Goal: Transaction & Acquisition: Subscribe to service/newsletter

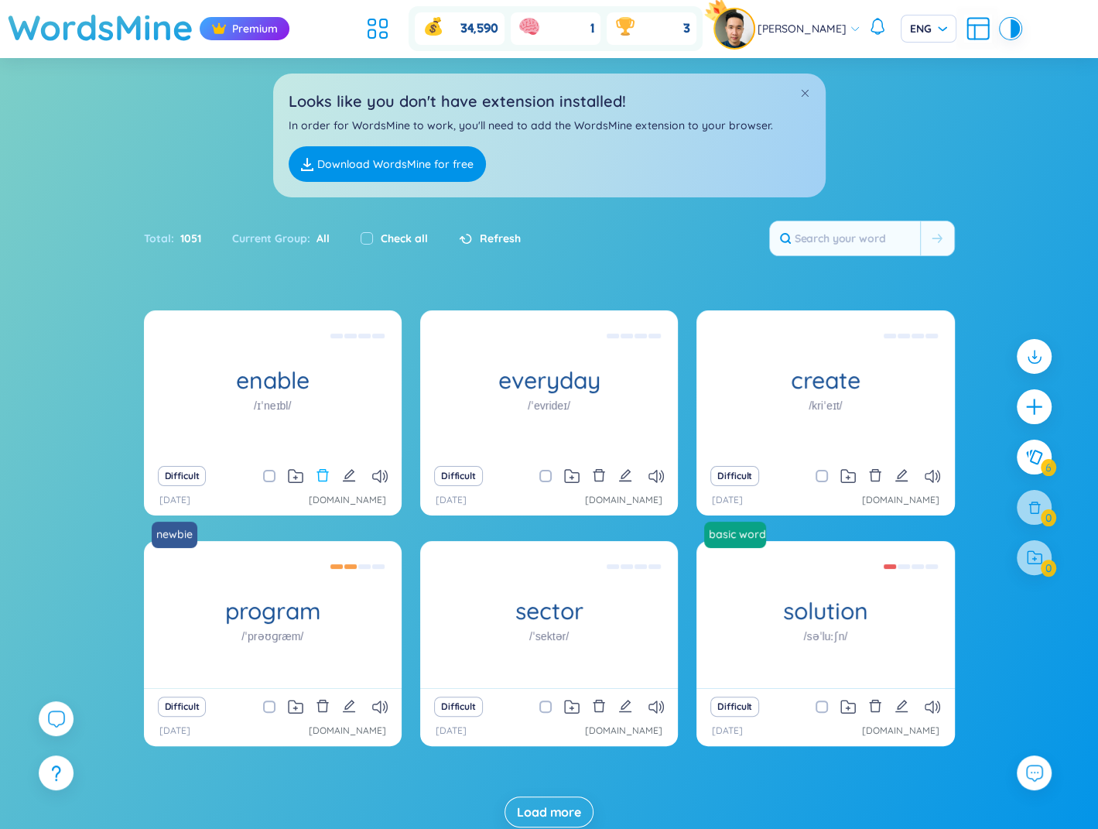
click at [321, 468] on icon "delete" at bounding box center [323, 475] width 14 height 14
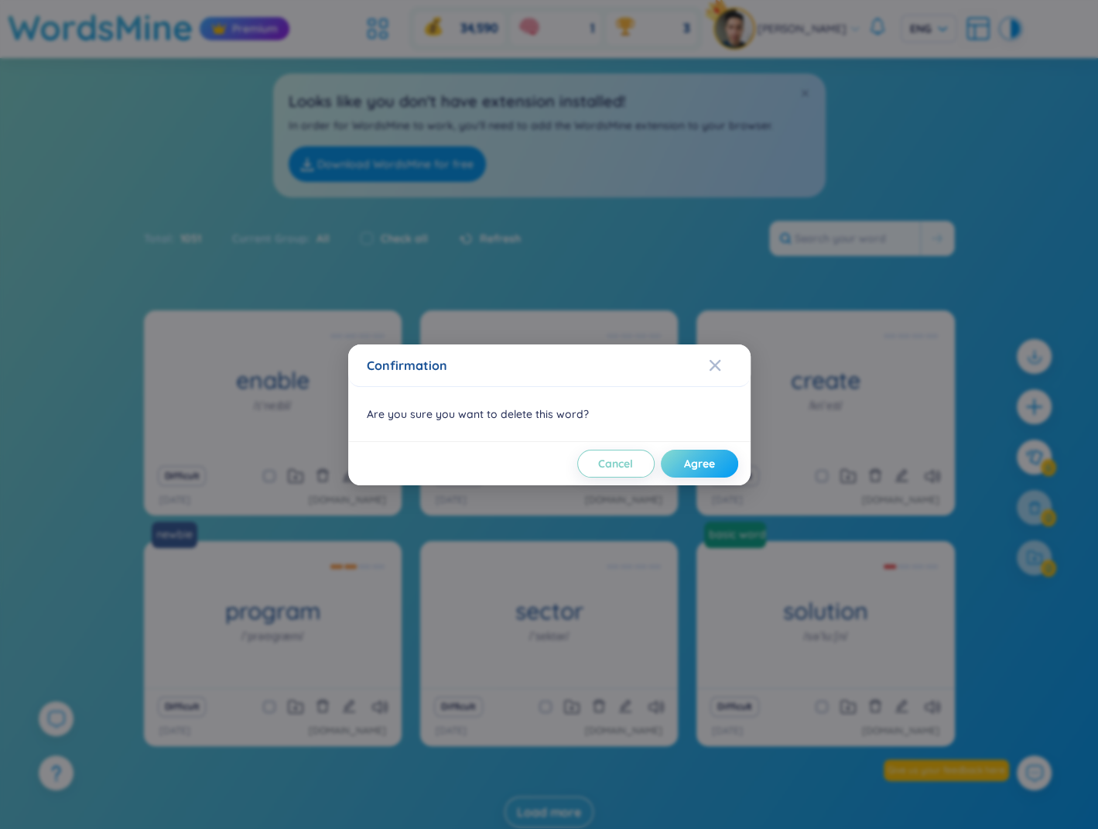
click at [688, 459] on span "Agree" at bounding box center [699, 463] width 31 height 15
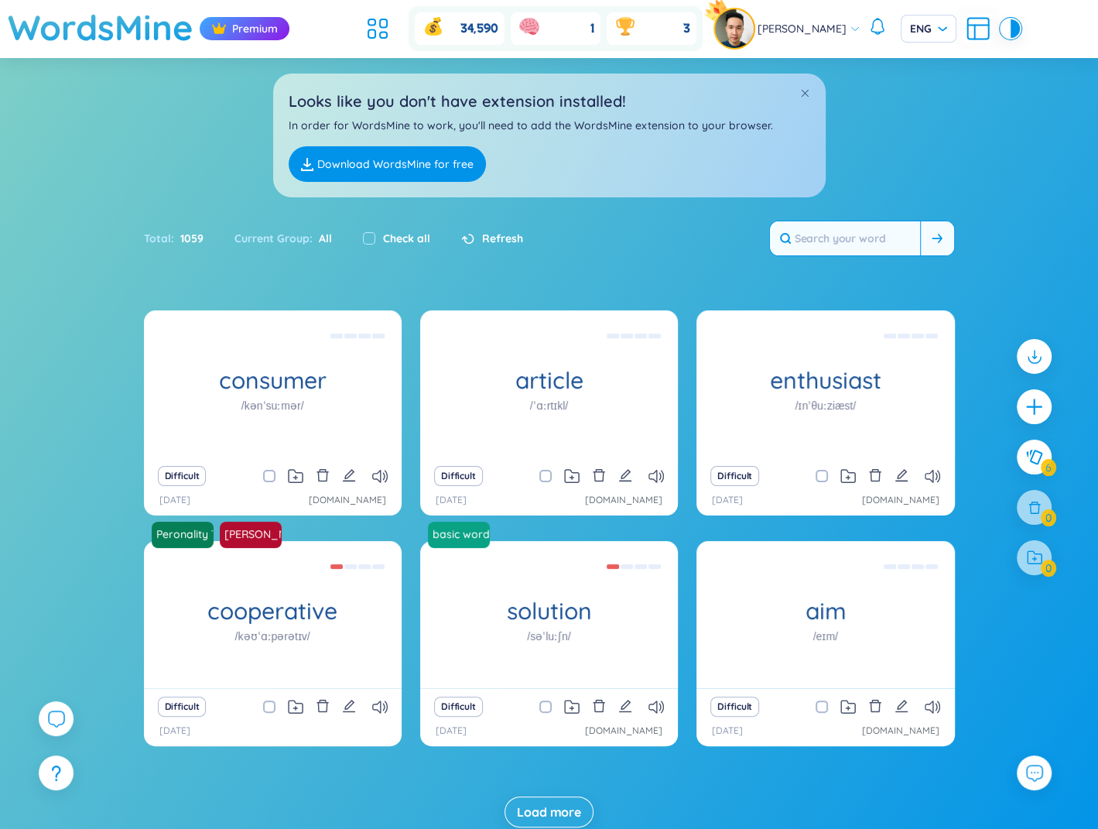
click at [859, 244] on input "text" at bounding box center [845, 238] width 150 height 34
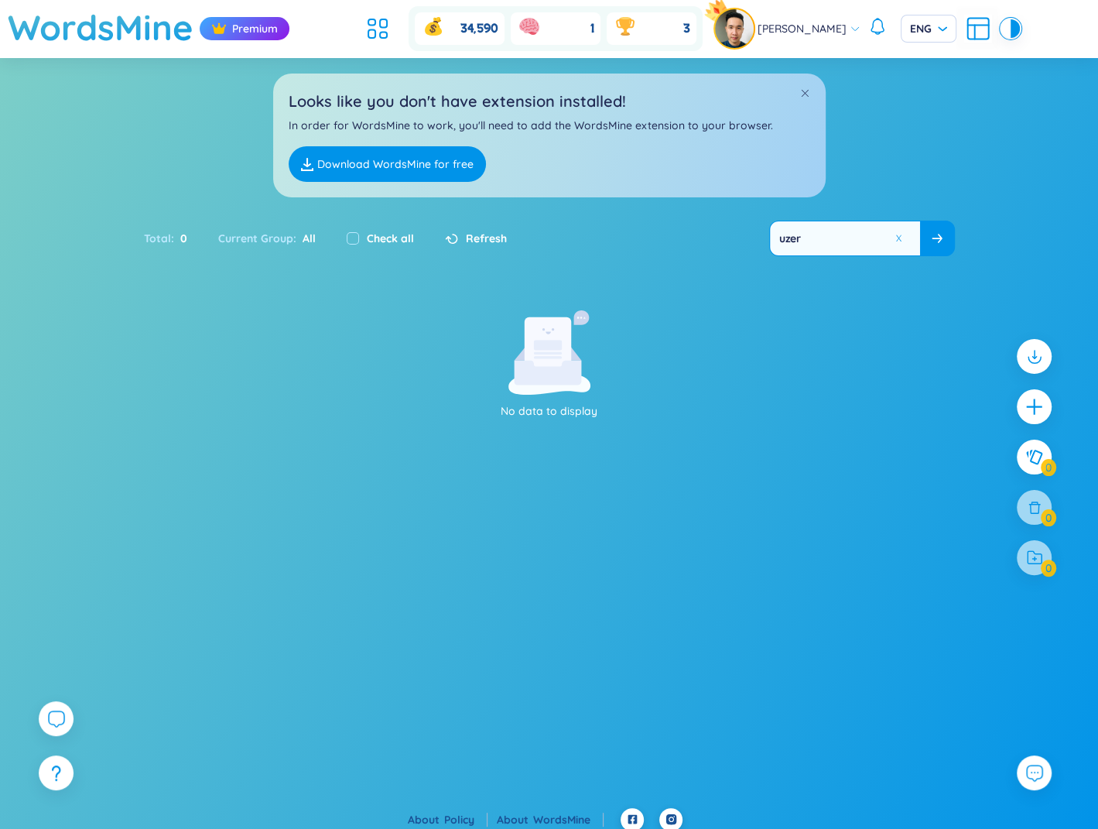
type input "uze"
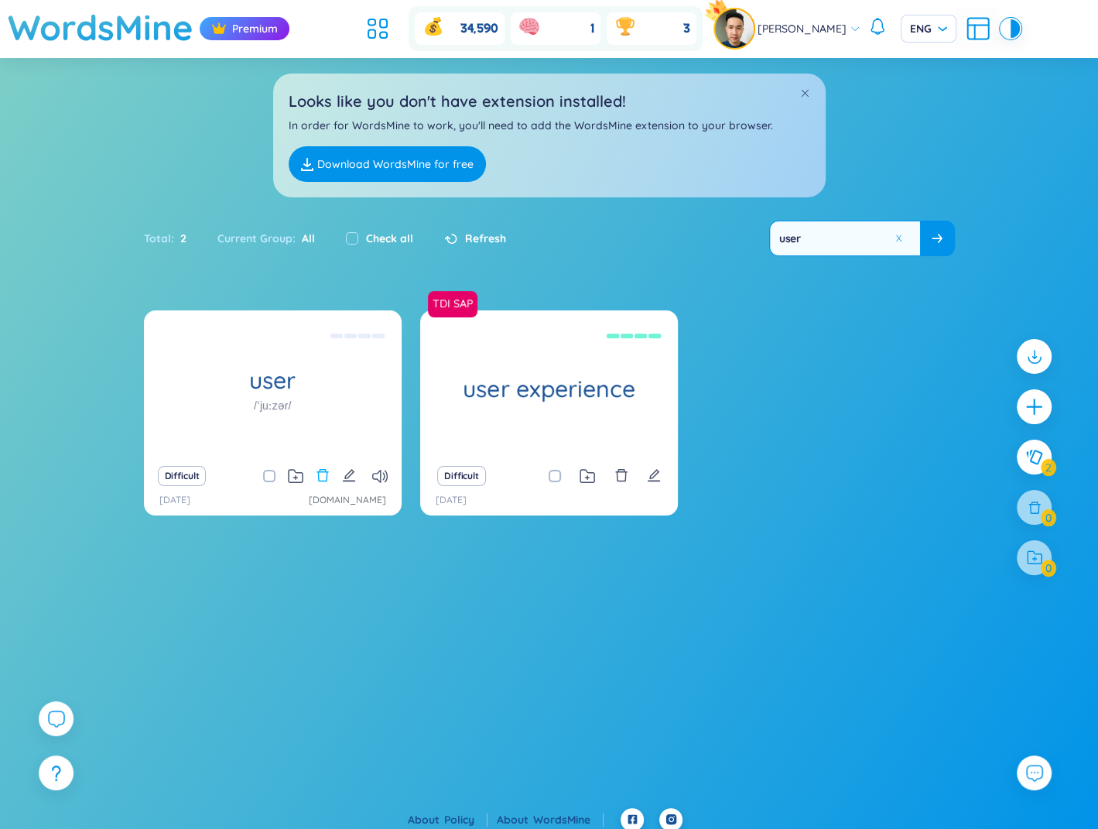
type input "user"
click at [323, 476] on icon "delete" at bounding box center [323, 475] width 14 height 14
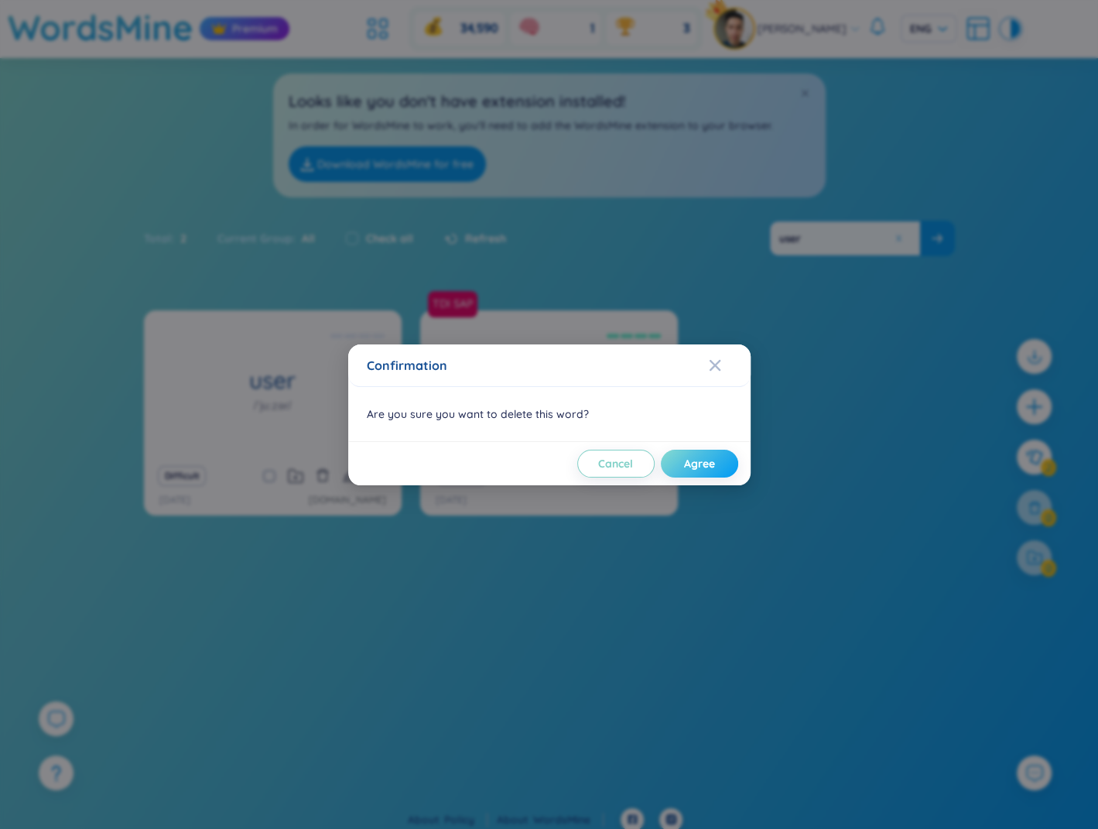
click at [690, 453] on button "Agree" at bounding box center [699, 464] width 77 height 28
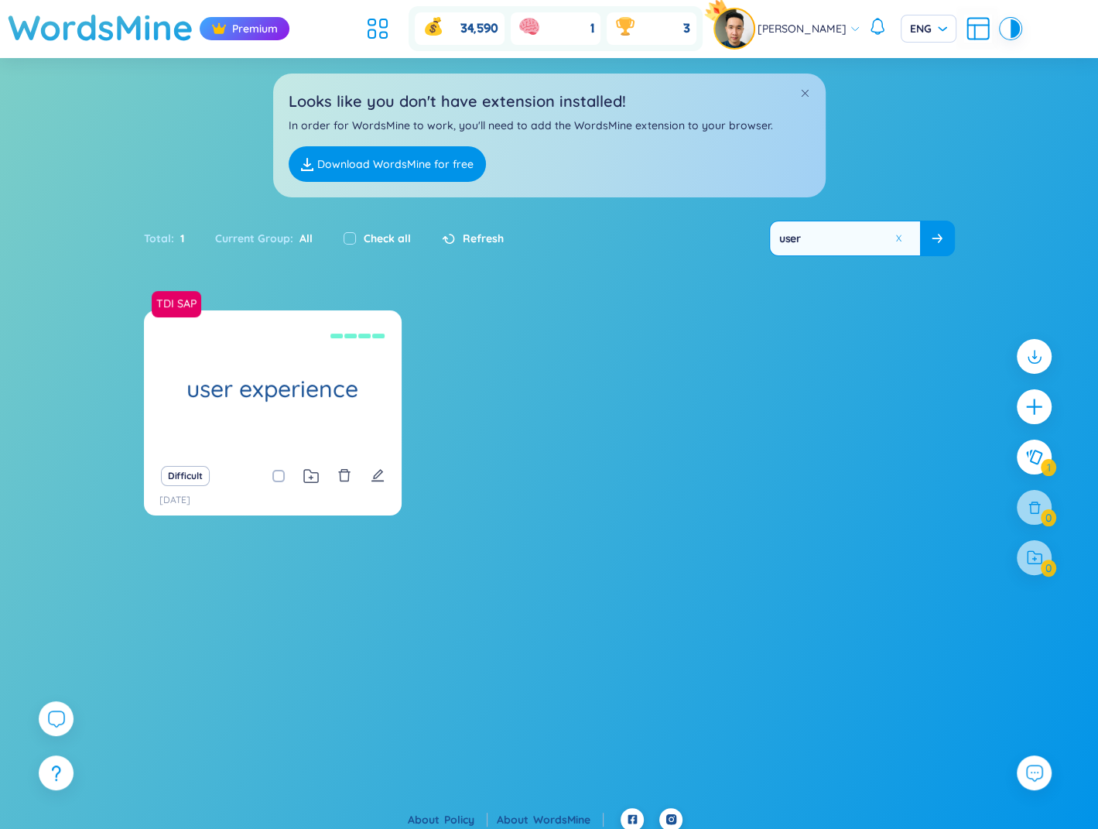
click at [855, 232] on input "user" at bounding box center [845, 238] width 150 height 34
click at [464, 238] on span "Refresh" at bounding box center [483, 238] width 41 height 17
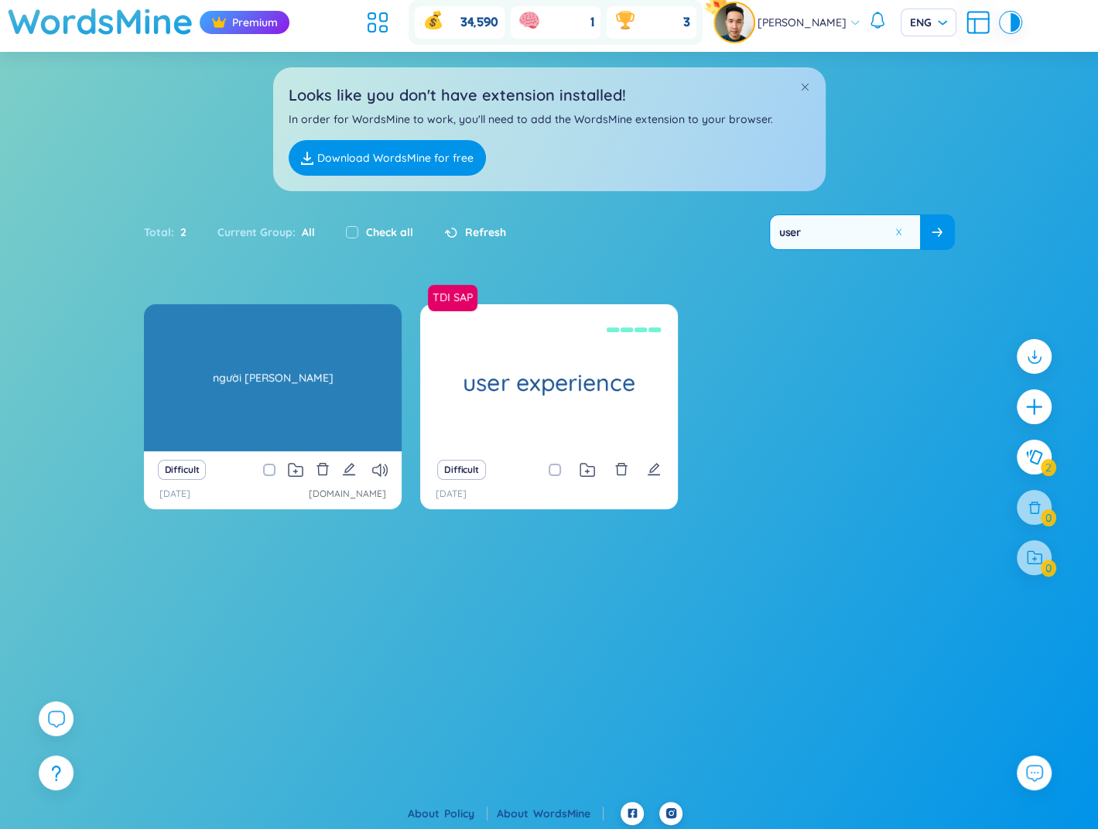
scroll to position [9, 0]
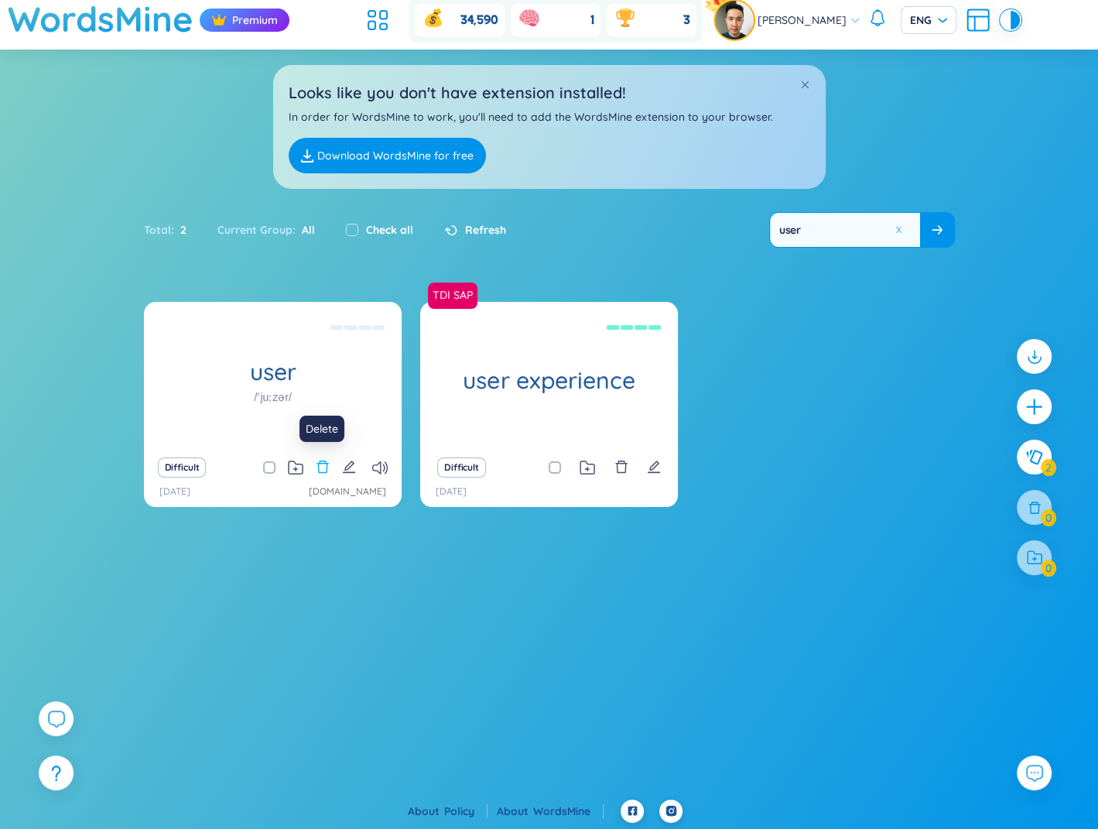
click at [320, 463] on icon "delete" at bounding box center [323, 467] width 12 height 12
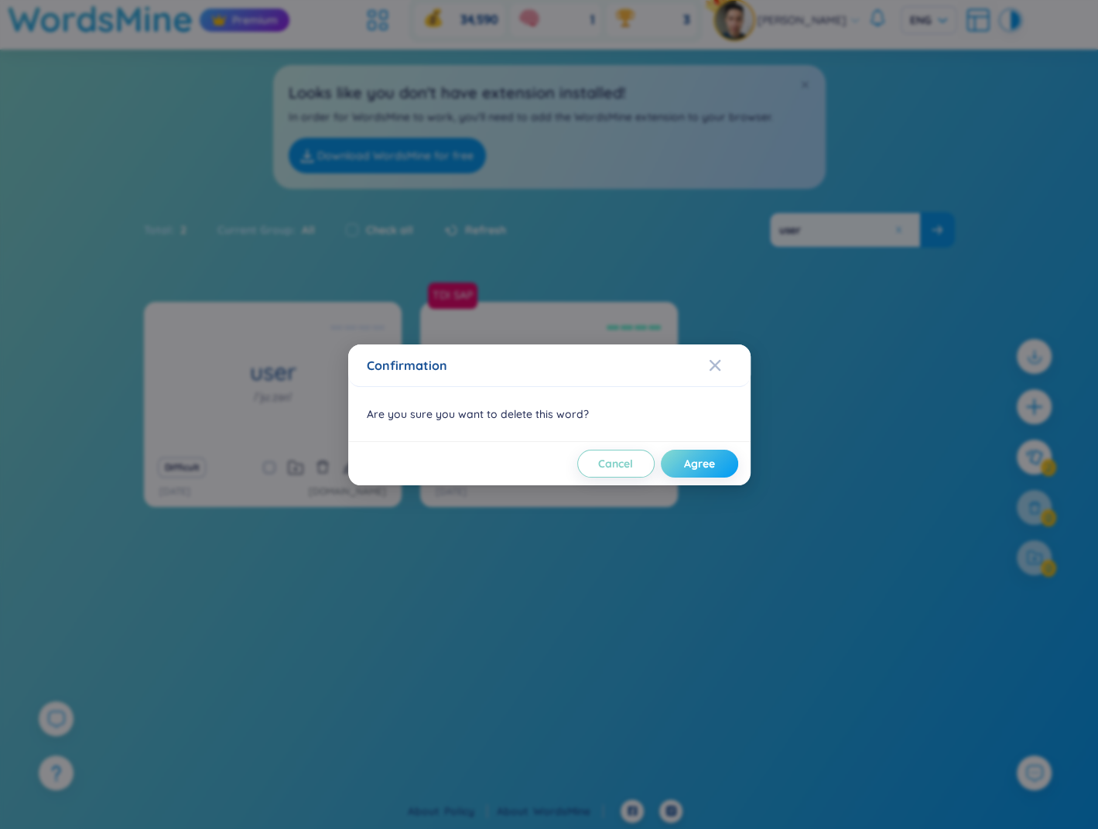
click at [704, 464] on span "Agree" at bounding box center [699, 463] width 31 height 15
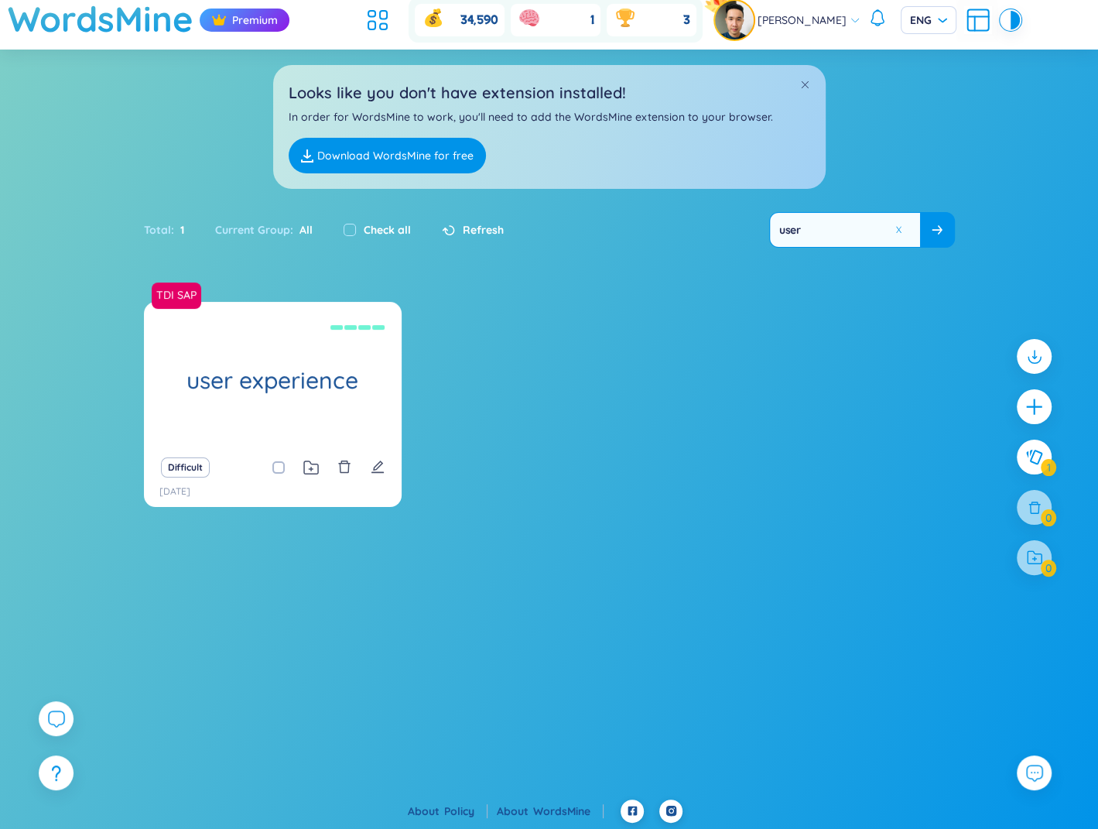
click at [482, 221] on span "Refresh" at bounding box center [483, 229] width 41 height 17
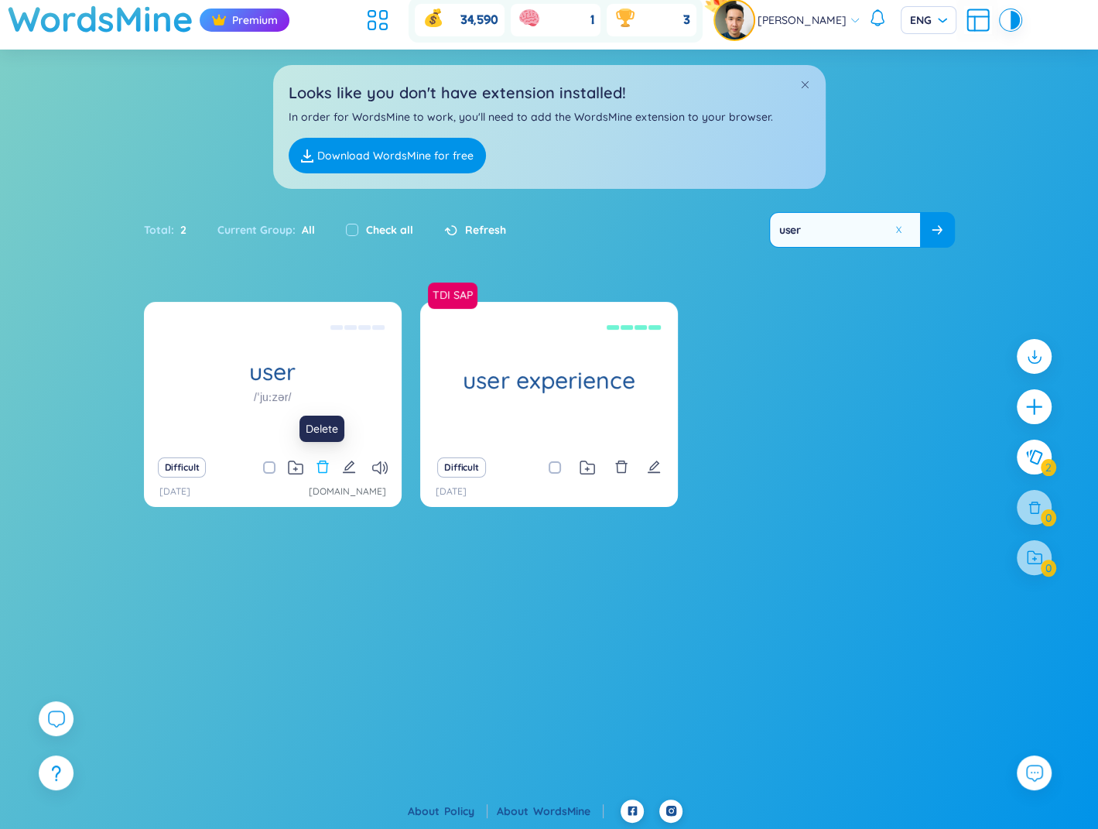
click at [319, 463] on icon "delete" at bounding box center [323, 467] width 12 height 12
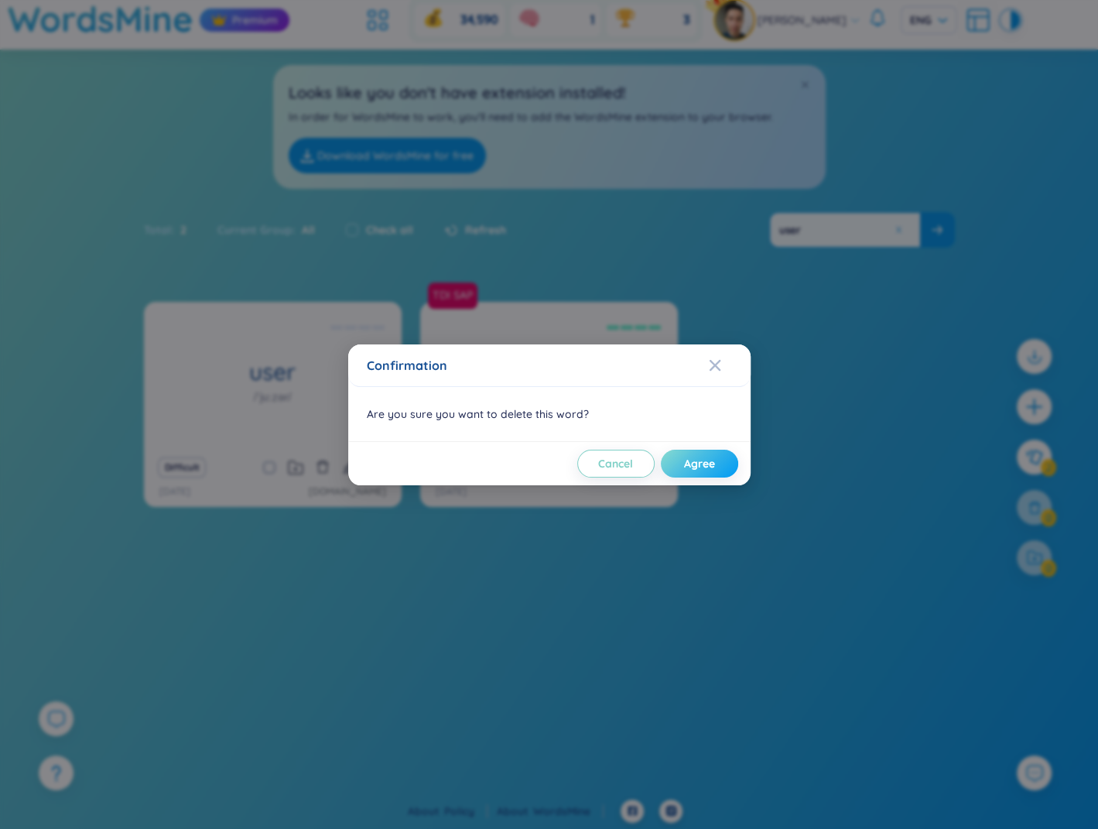
click at [700, 465] on span "Agree" at bounding box center [699, 463] width 31 height 15
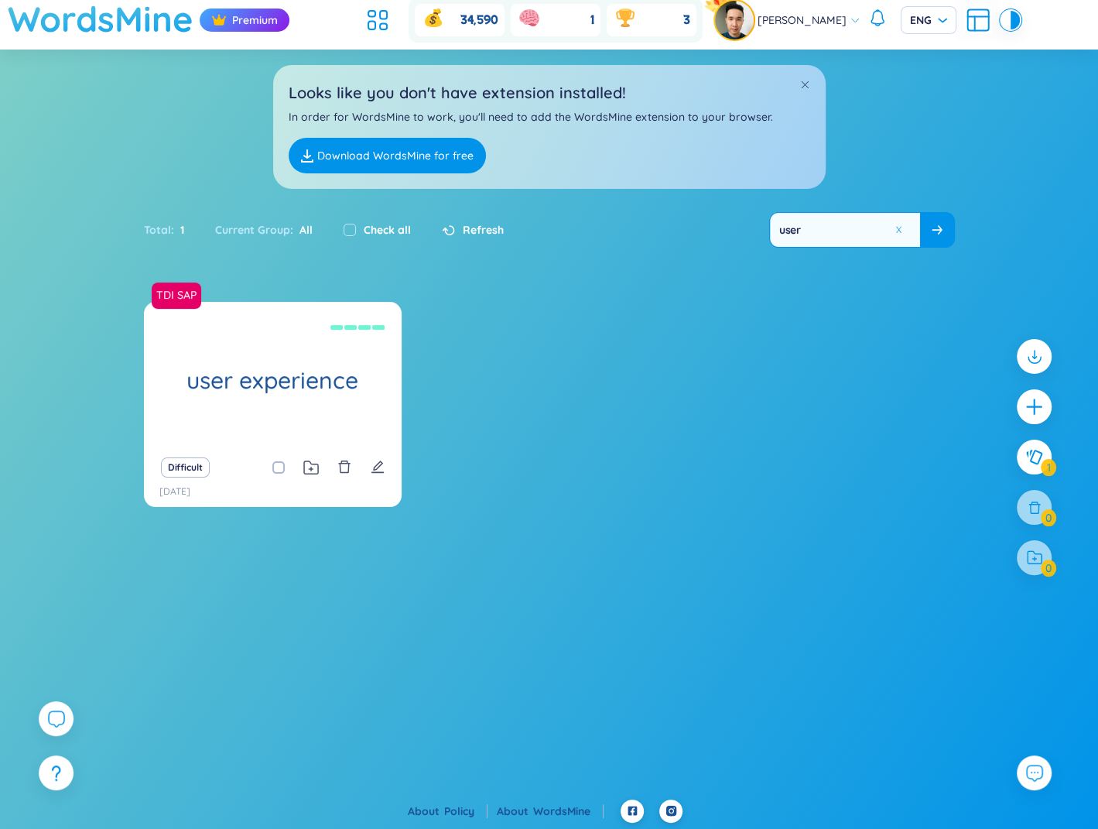
click at [132, 36] on h1 "WordsMine" at bounding box center [101, 18] width 186 height 55
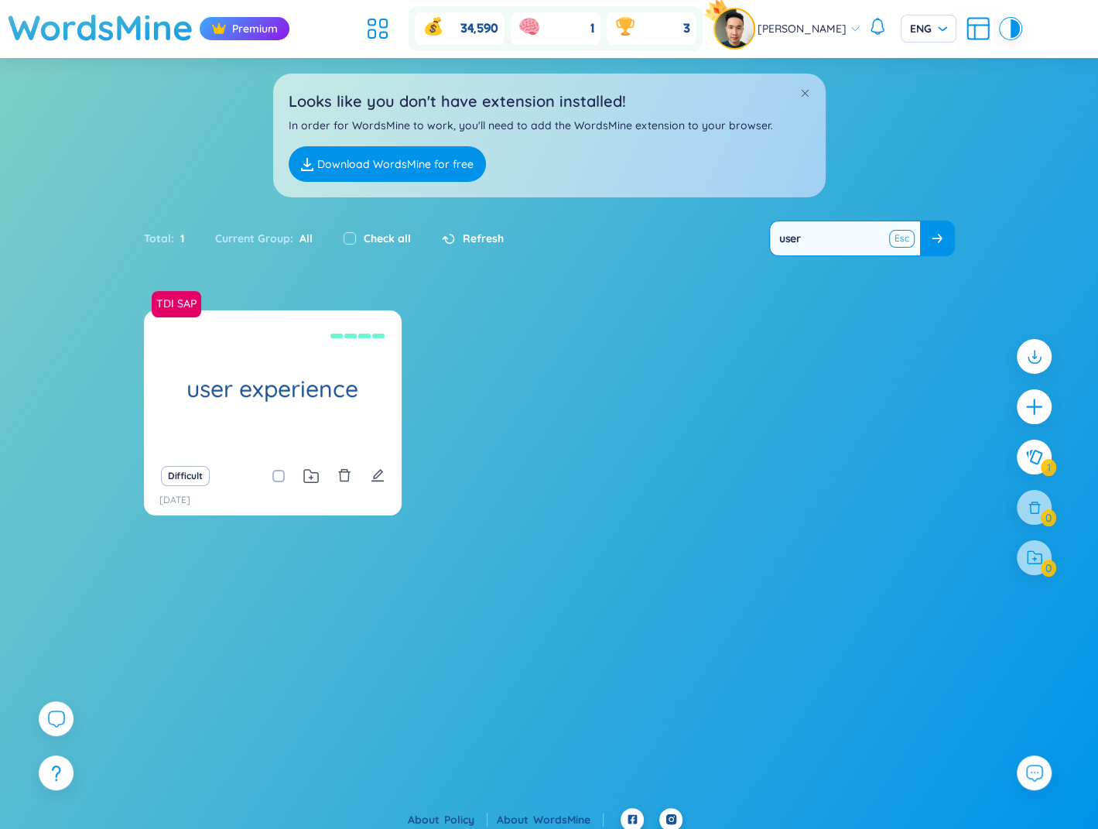
click at [903, 236] on button at bounding box center [902, 238] width 23 height 19
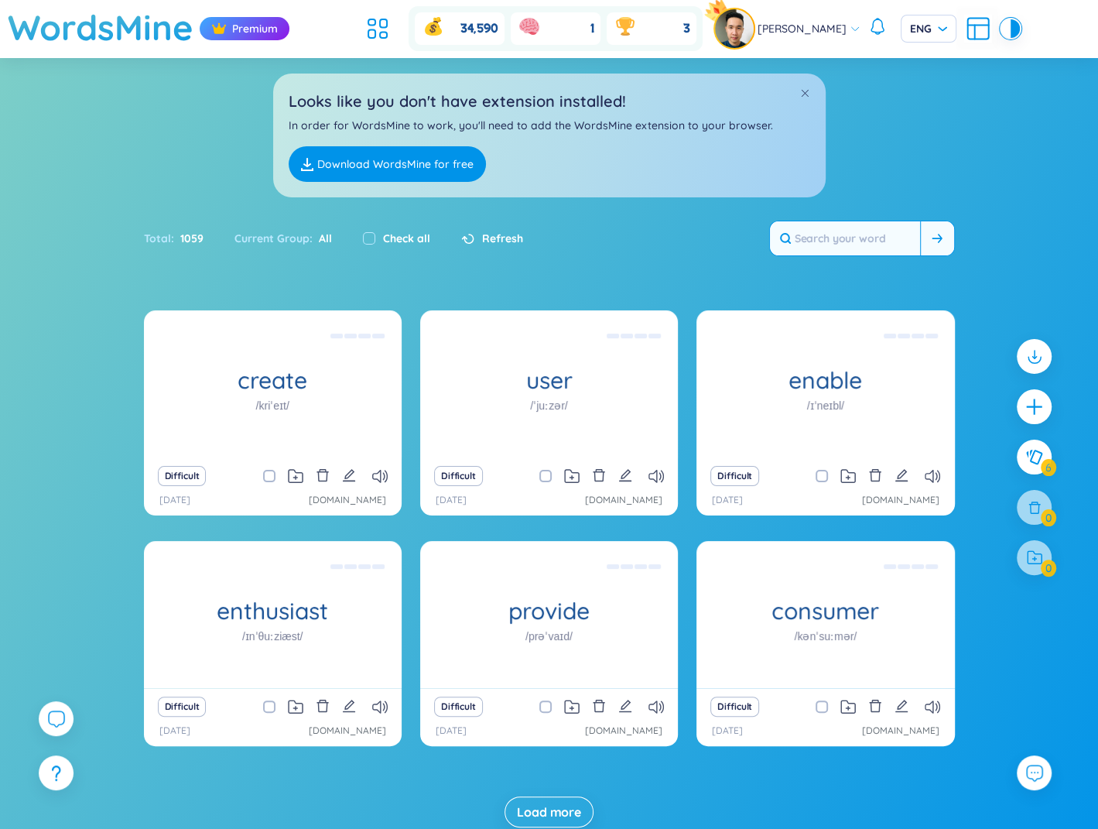
click at [872, 246] on input "text" at bounding box center [845, 238] width 150 height 34
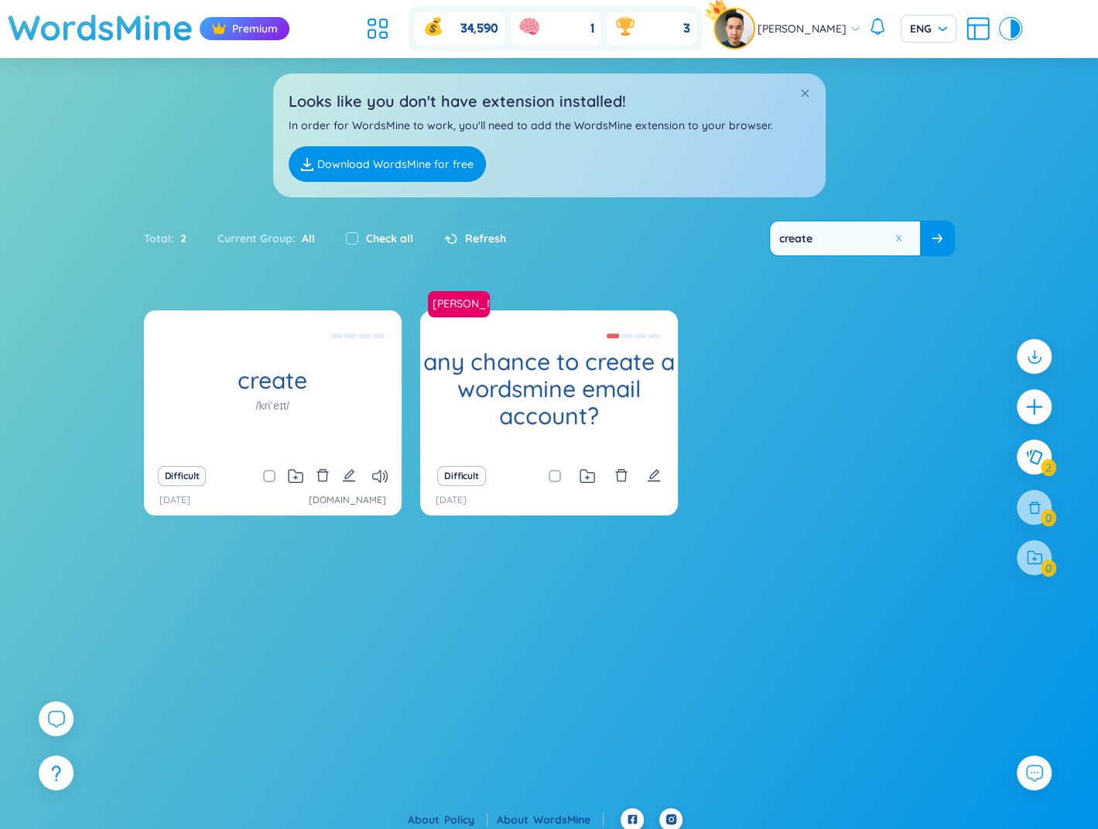
type input "create"
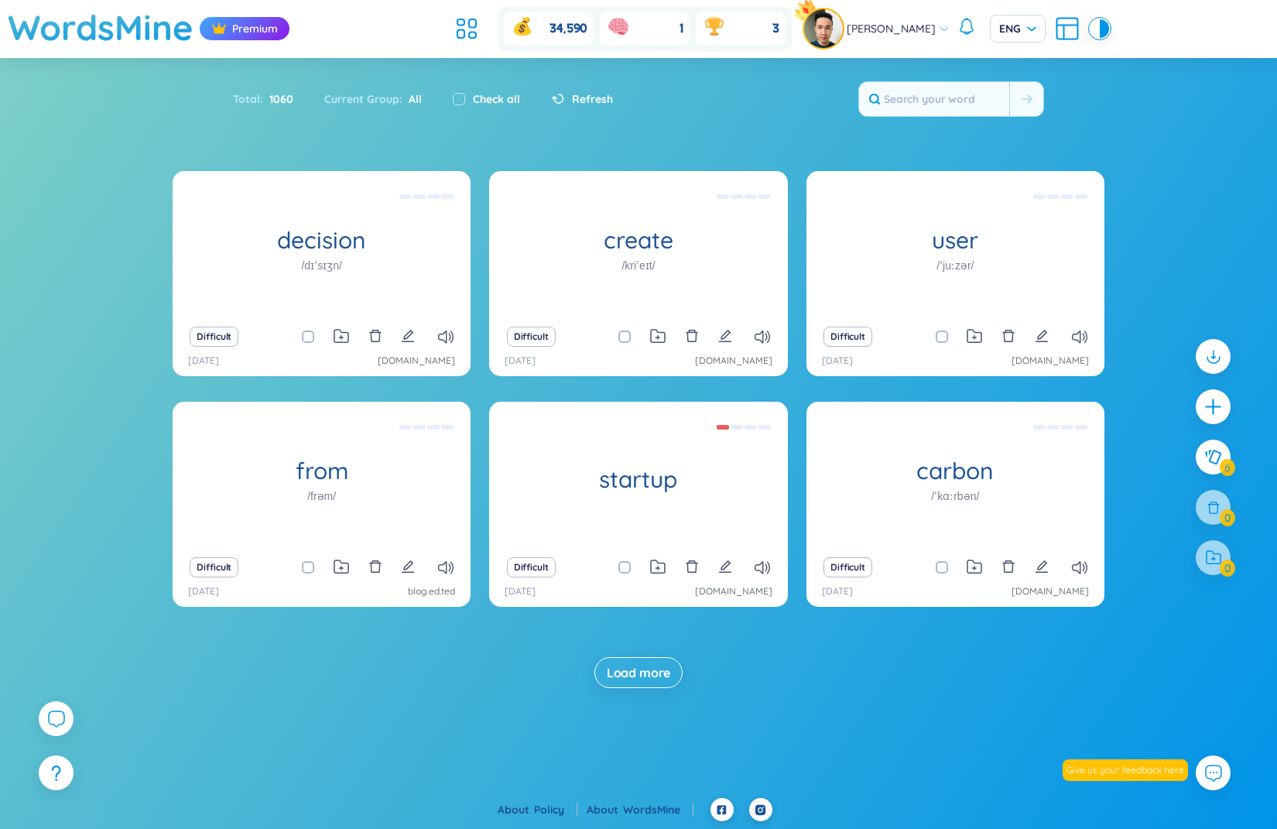
click at [1117, 166] on section "Sort Alphabet Ascending Alphabet Descending Time-based Ascending Time-based Des…" at bounding box center [638, 388] width 1277 height 661
click at [51, 715] on icon at bounding box center [55, 718] width 19 height 19
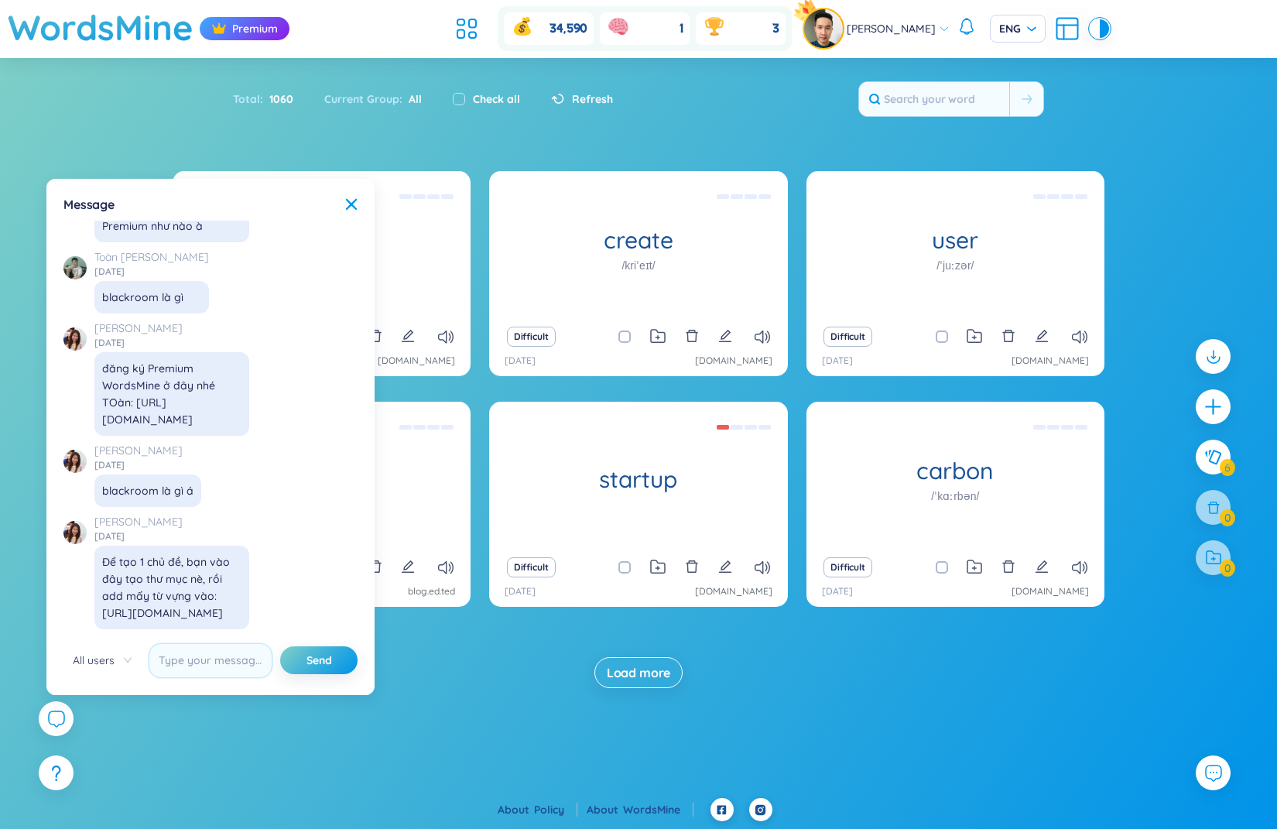
click at [233, 726] on div "WordsMine Premium 34,590 1 3 Phann [PERSON_NAME] ENG Sort Alphabet Ascending Al…" at bounding box center [638, 399] width 1277 height 798
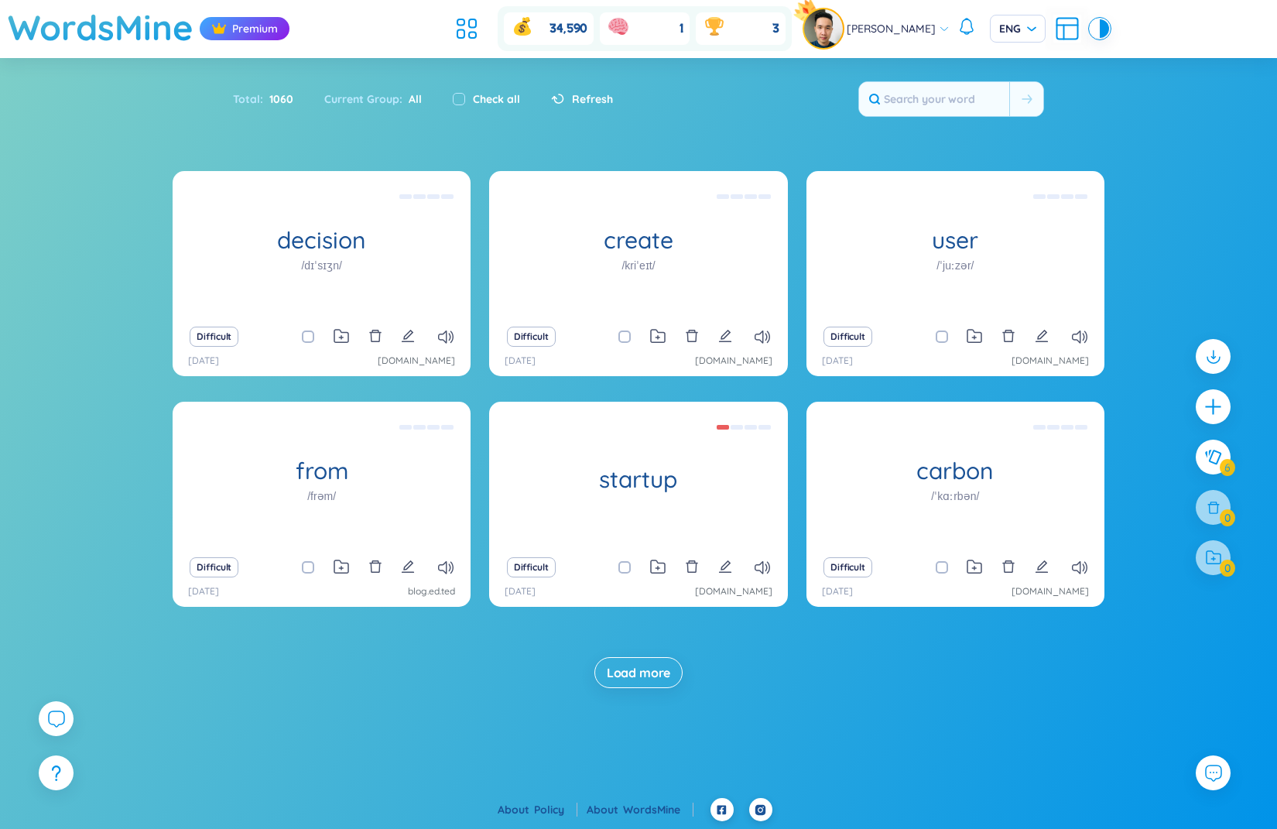
scroll to position [17796, 0]
click at [262, 29] on div "Premium" at bounding box center [245, 28] width 90 height 23
click at [259, 29] on div "Premium" at bounding box center [245, 28] width 90 height 23
click at [121, 173] on div "decision /dɪˈsɪʒn/ quyet dinh Difficult [DATE] [DOMAIN_NAME] create /kriˈeɪt/ a…" at bounding box center [638, 445] width 1277 height 548
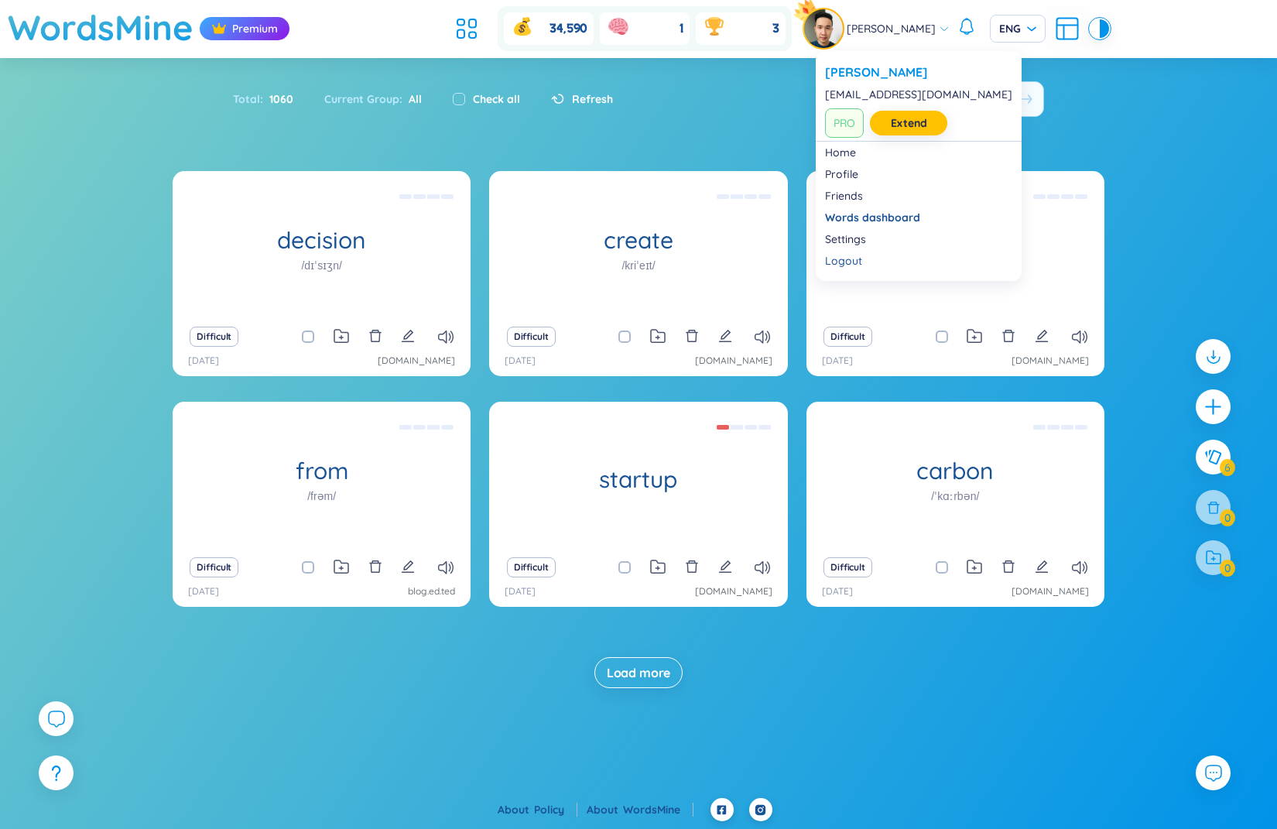
click at [891, 40] on div "[PERSON_NAME]" at bounding box center [877, 28] width 146 height 39
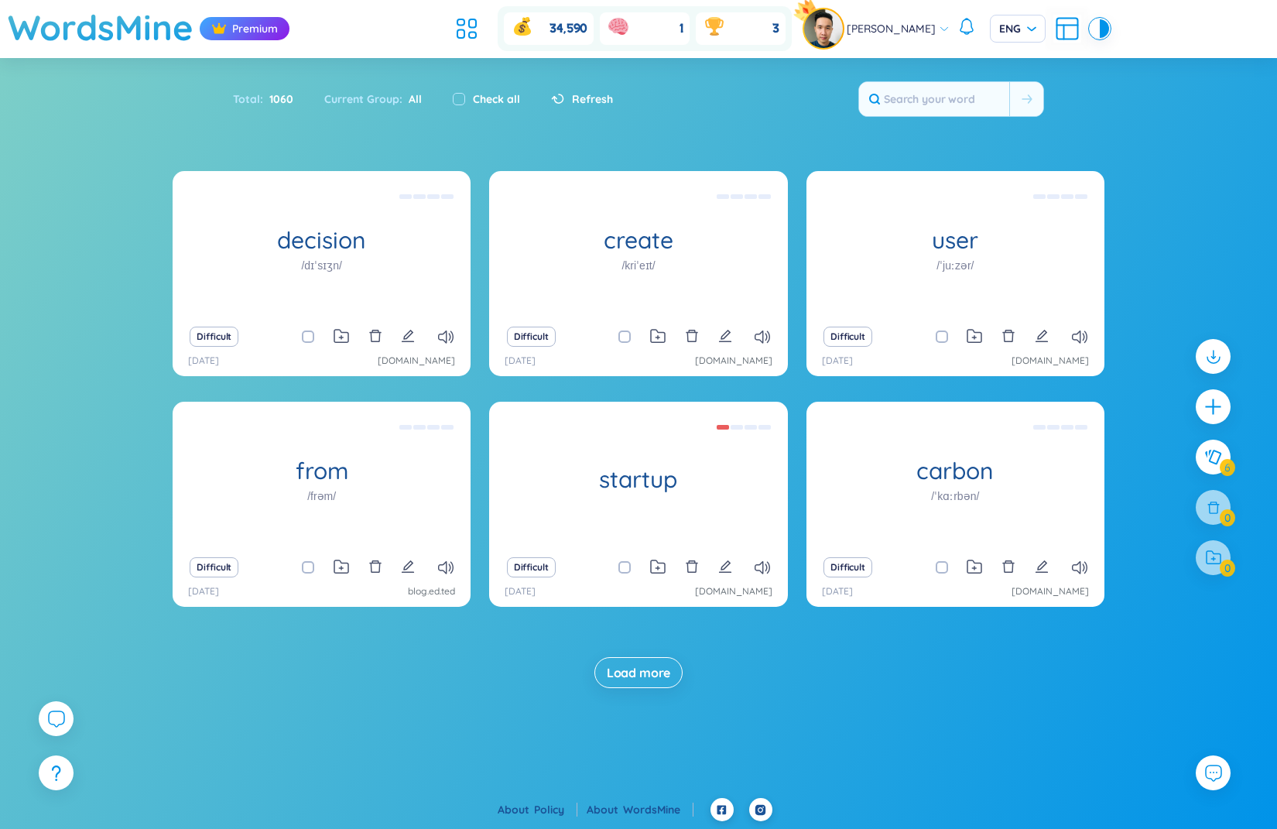
click at [1132, 210] on div "decision /dɪˈsɪʒn/ quyet dinh Difficult [DATE] [DOMAIN_NAME] create /kriˈeɪt/ a…" at bounding box center [638, 445] width 1277 height 548
click at [60, 727] on icon at bounding box center [55, 718] width 19 height 19
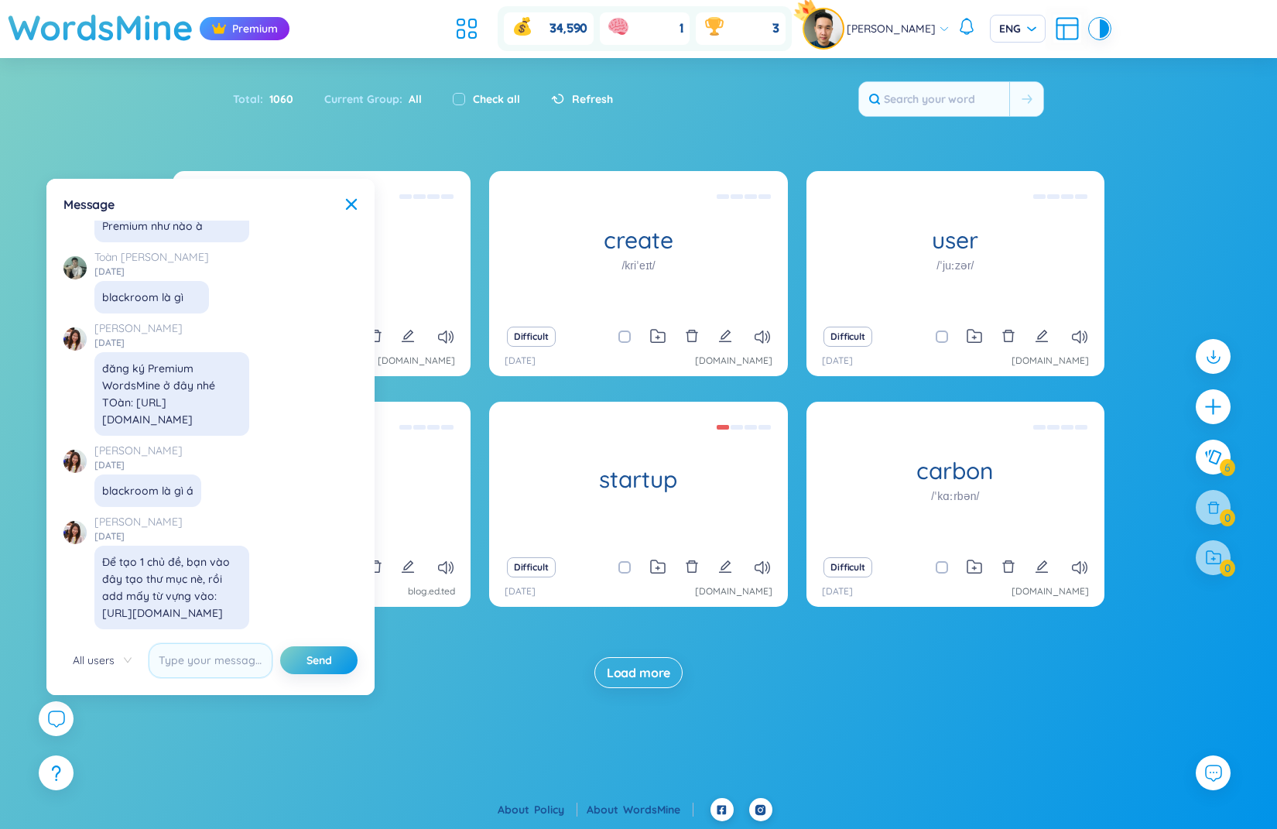
click at [85, 248] on div at bounding box center [74, 263] width 23 height 31
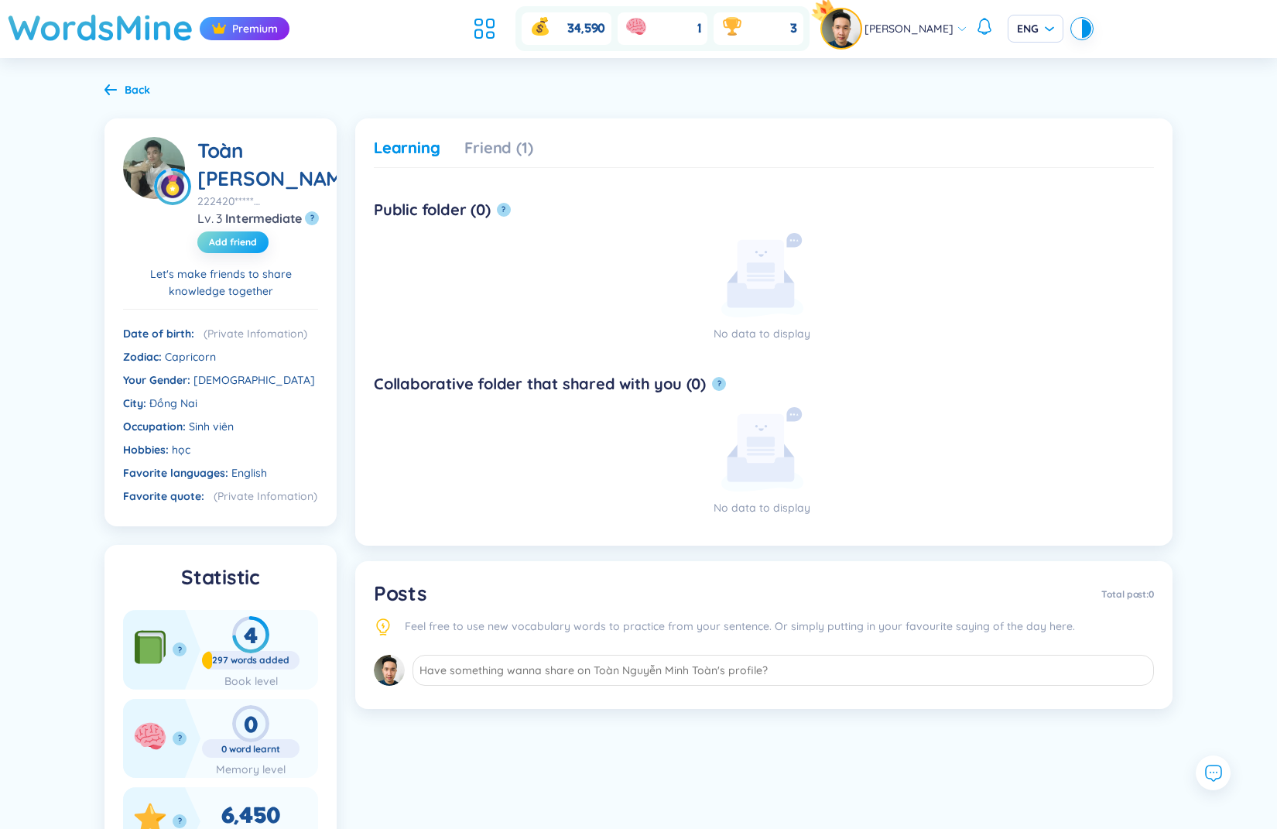
click at [235, 247] on span "Add friend" at bounding box center [233, 242] width 48 height 12
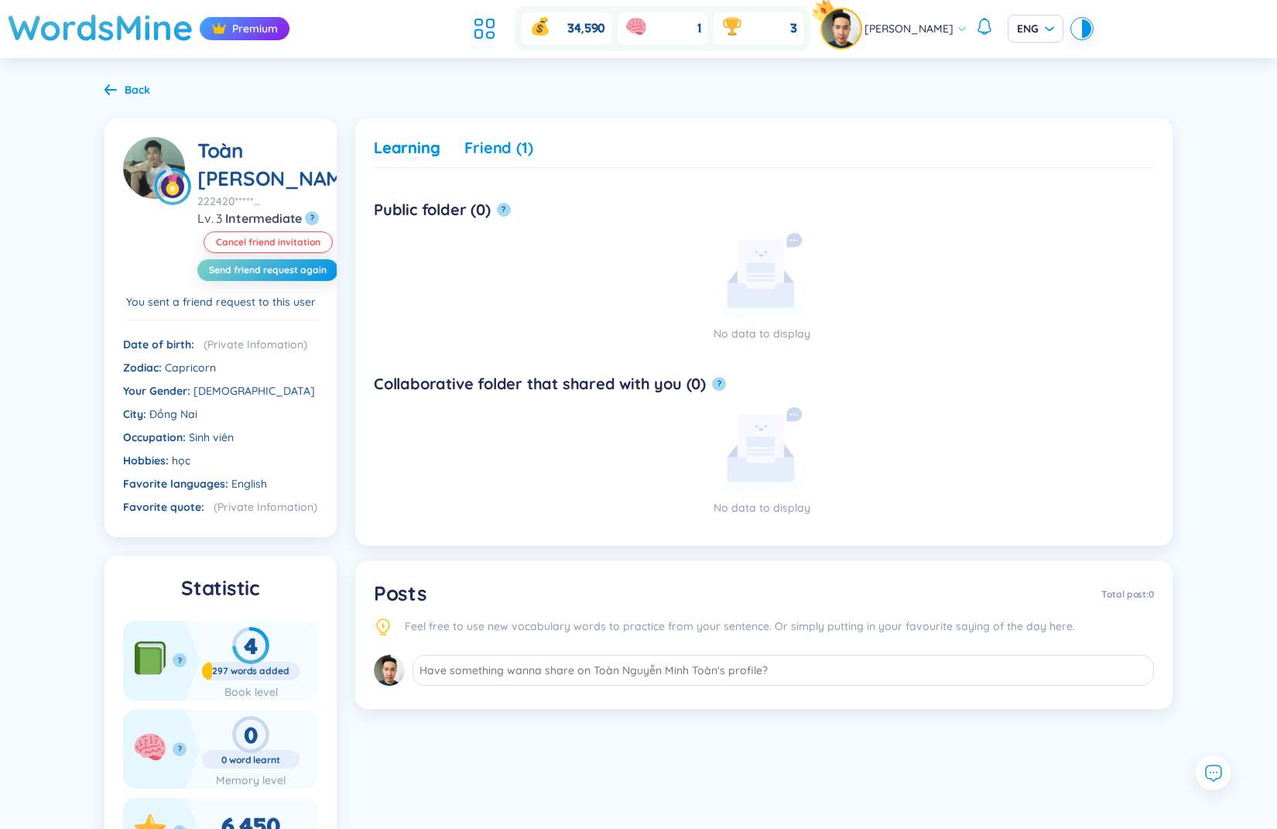
click at [468, 156] on div "Friend (1)" at bounding box center [498, 148] width 68 height 22
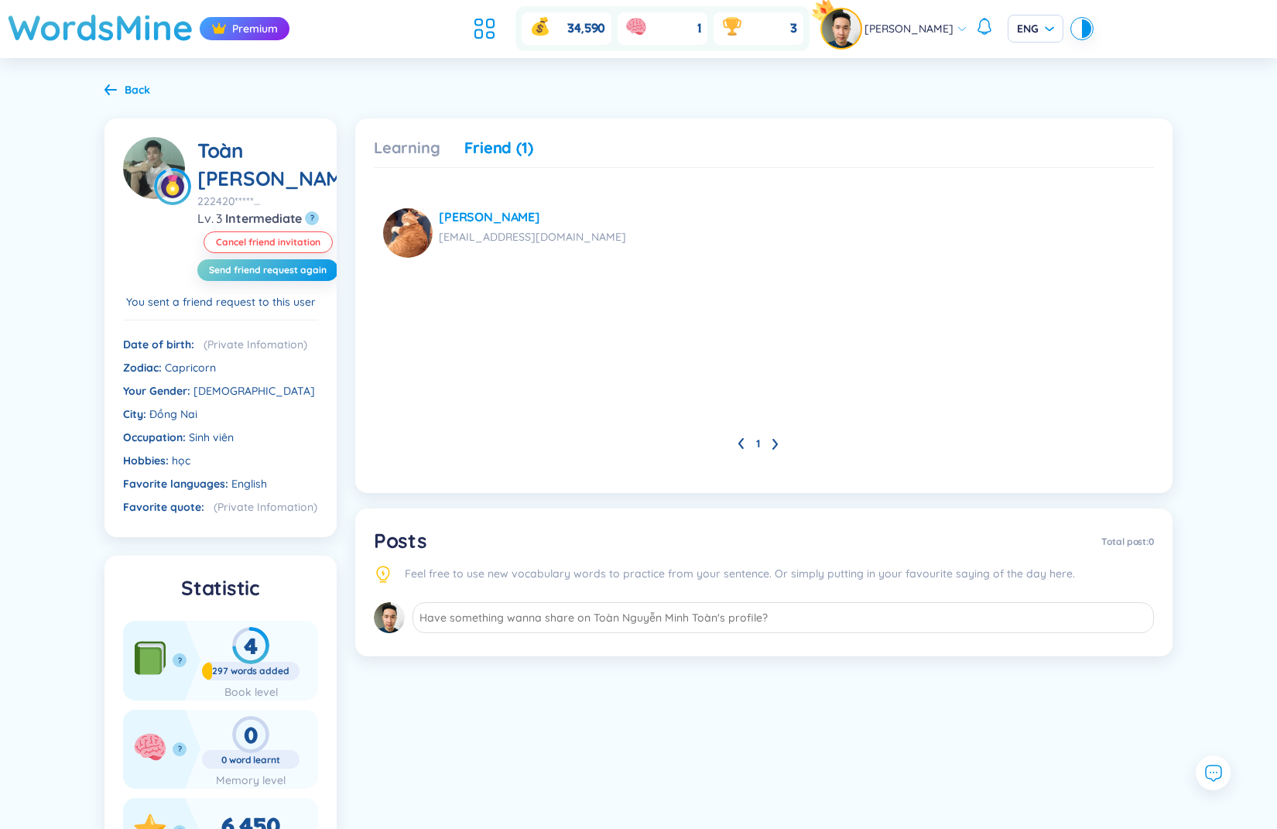
click at [132, 87] on div "Back" at bounding box center [138, 89] width 26 height 17
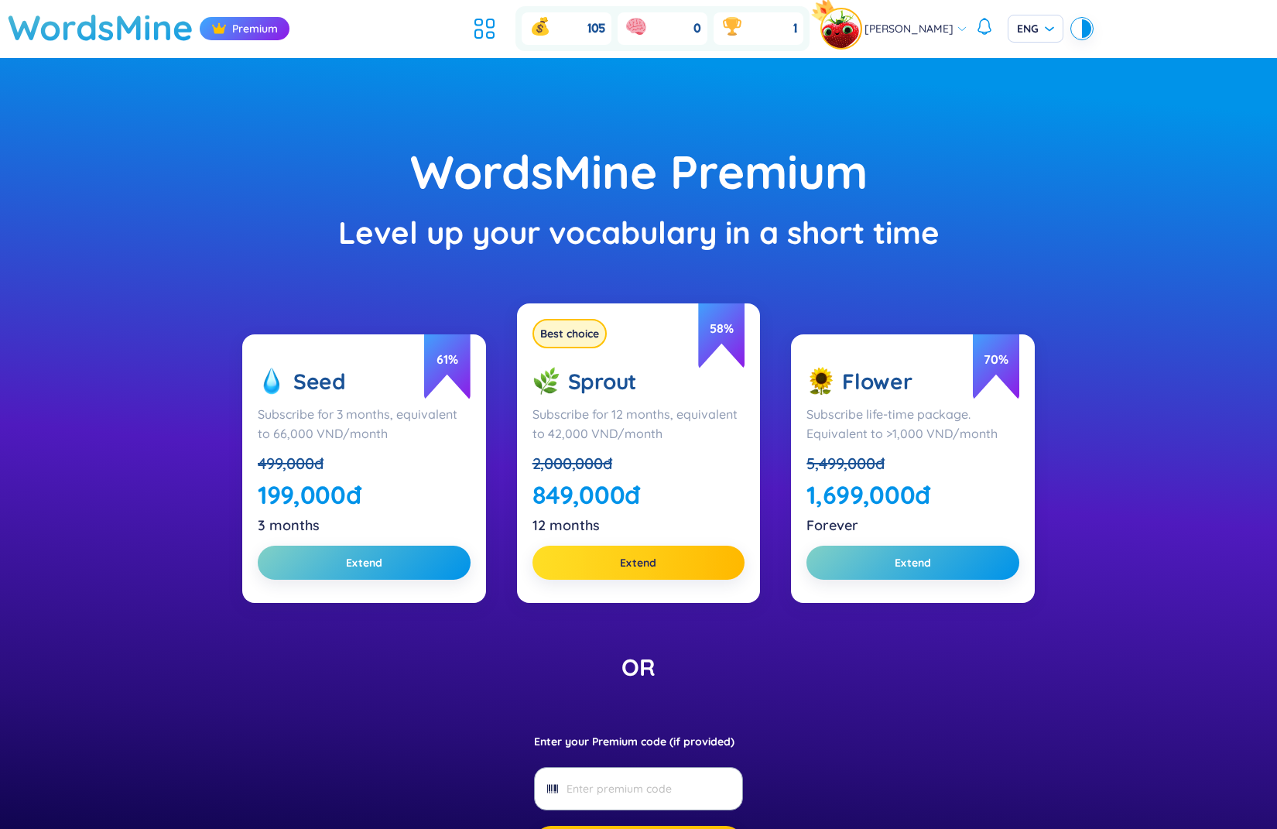
click at [624, 566] on span "Extend" at bounding box center [638, 562] width 36 height 15
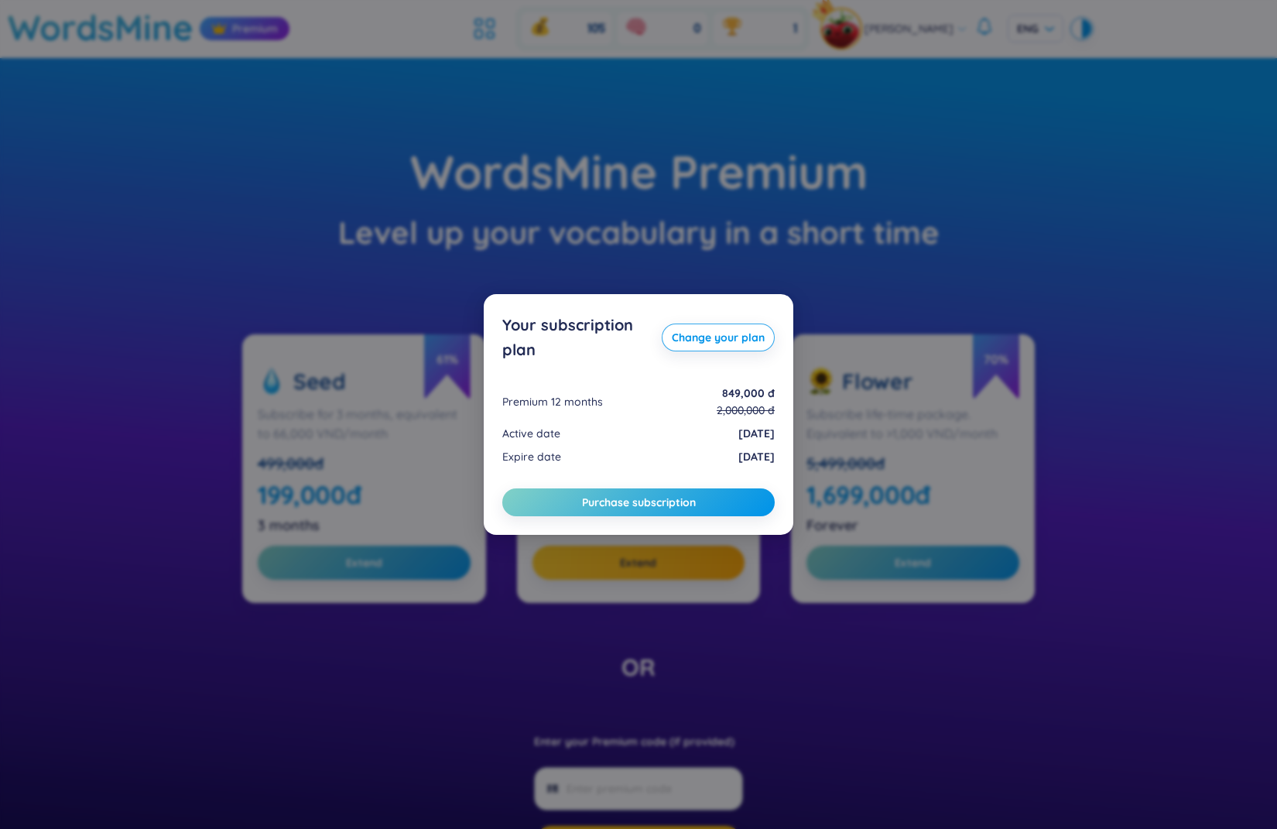
click at [835, 177] on div "Your subscription plan Change your plan Premium 12 months 849,000 đ 2,000,000 đ…" at bounding box center [638, 414] width 1277 height 829
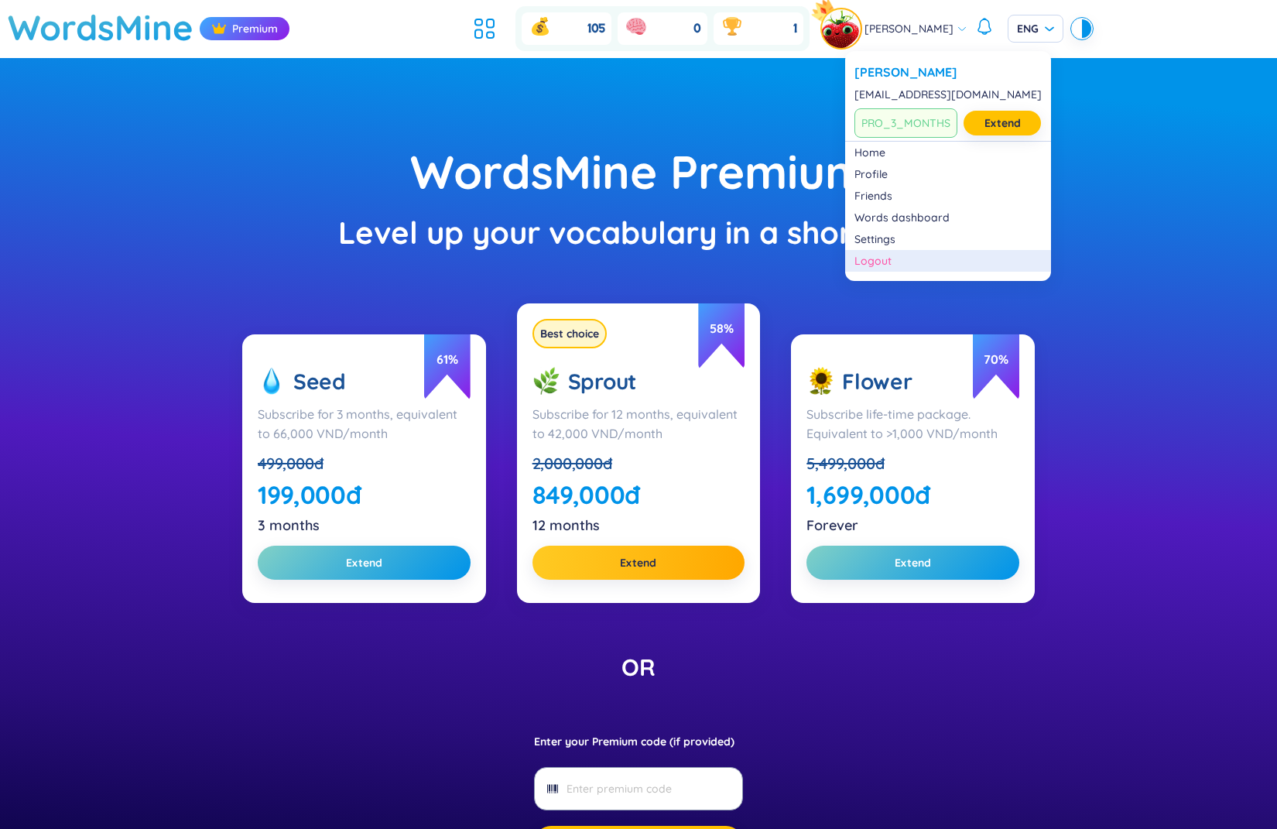
click at [893, 258] on div "Logout" at bounding box center [948, 260] width 187 height 15
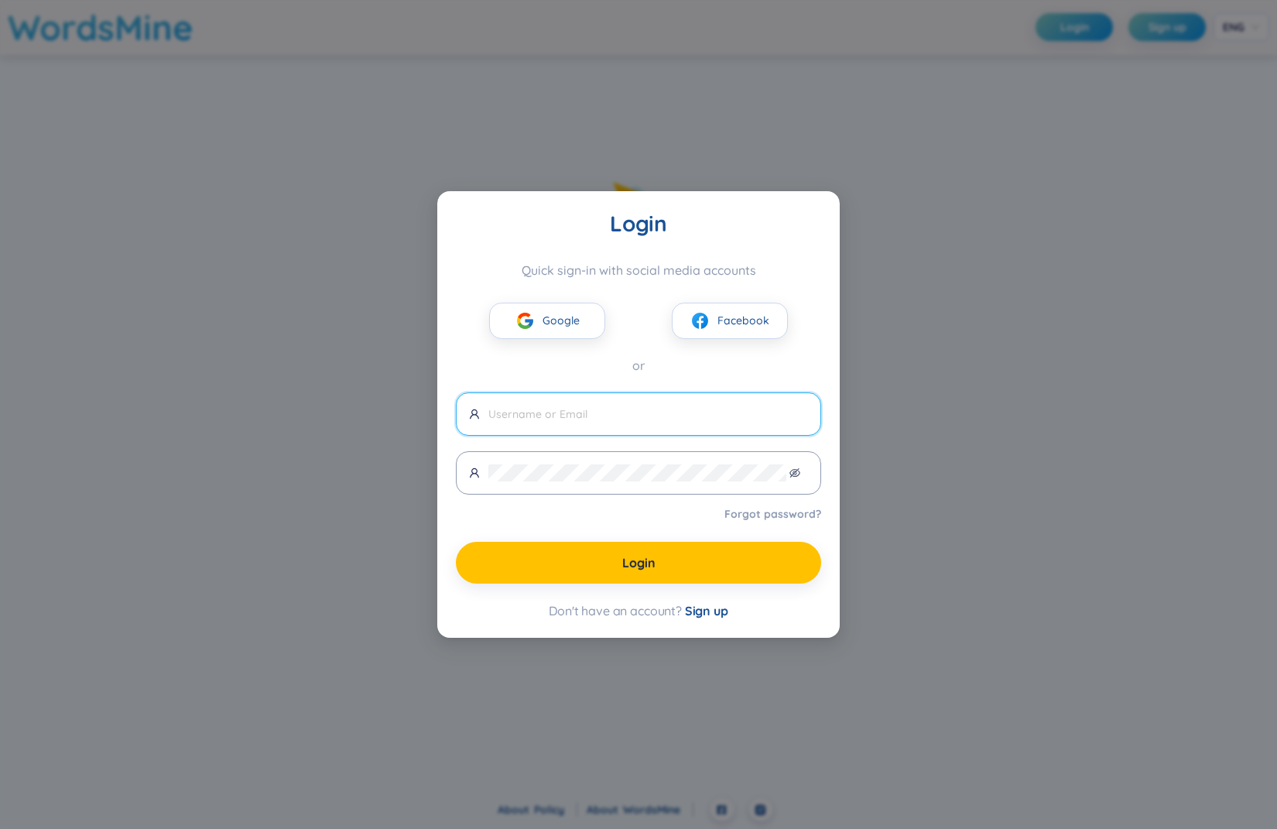
click at [610, 423] on span at bounding box center [638, 413] width 365 height 43
click at [596, 421] on input "text" at bounding box center [648, 414] width 320 height 17
type input "[EMAIL_ADDRESS][DOMAIN_NAME]"
click at [616, 457] on span at bounding box center [638, 472] width 365 height 43
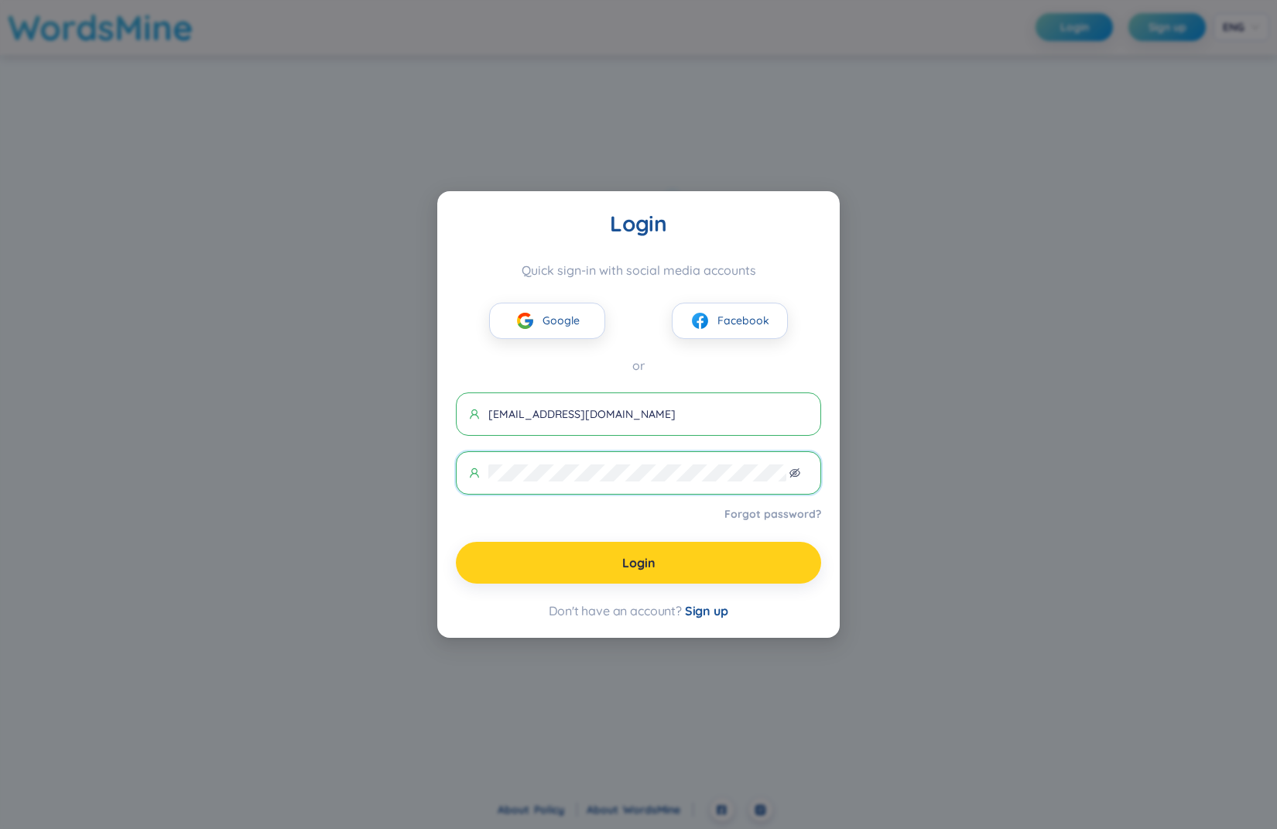
click at [611, 564] on button "Login" at bounding box center [638, 563] width 365 height 42
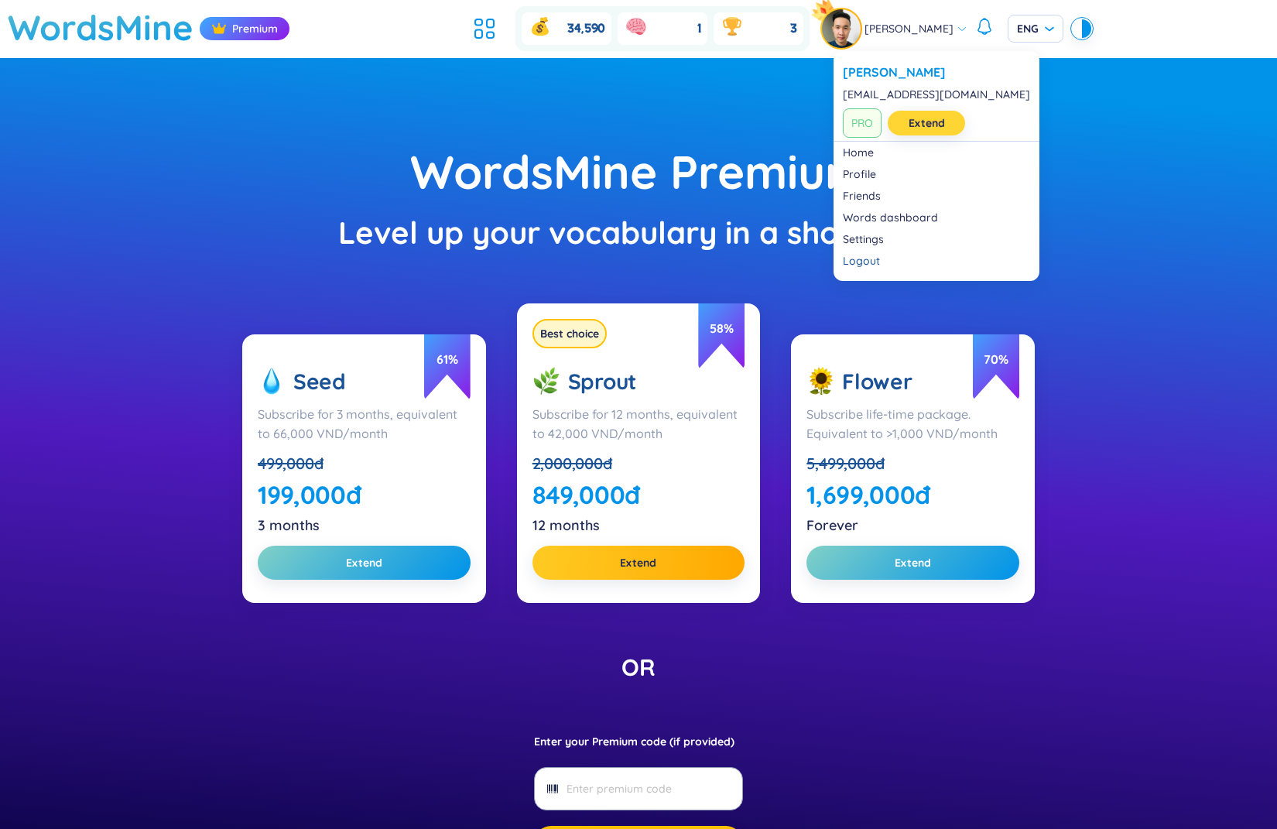
click at [913, 120] on link "Extend" at bounding box center [927, 123] width 36 height 17
click at [909, 121] on link "Extend" at bounding box center [927, 123] width 36 height 17
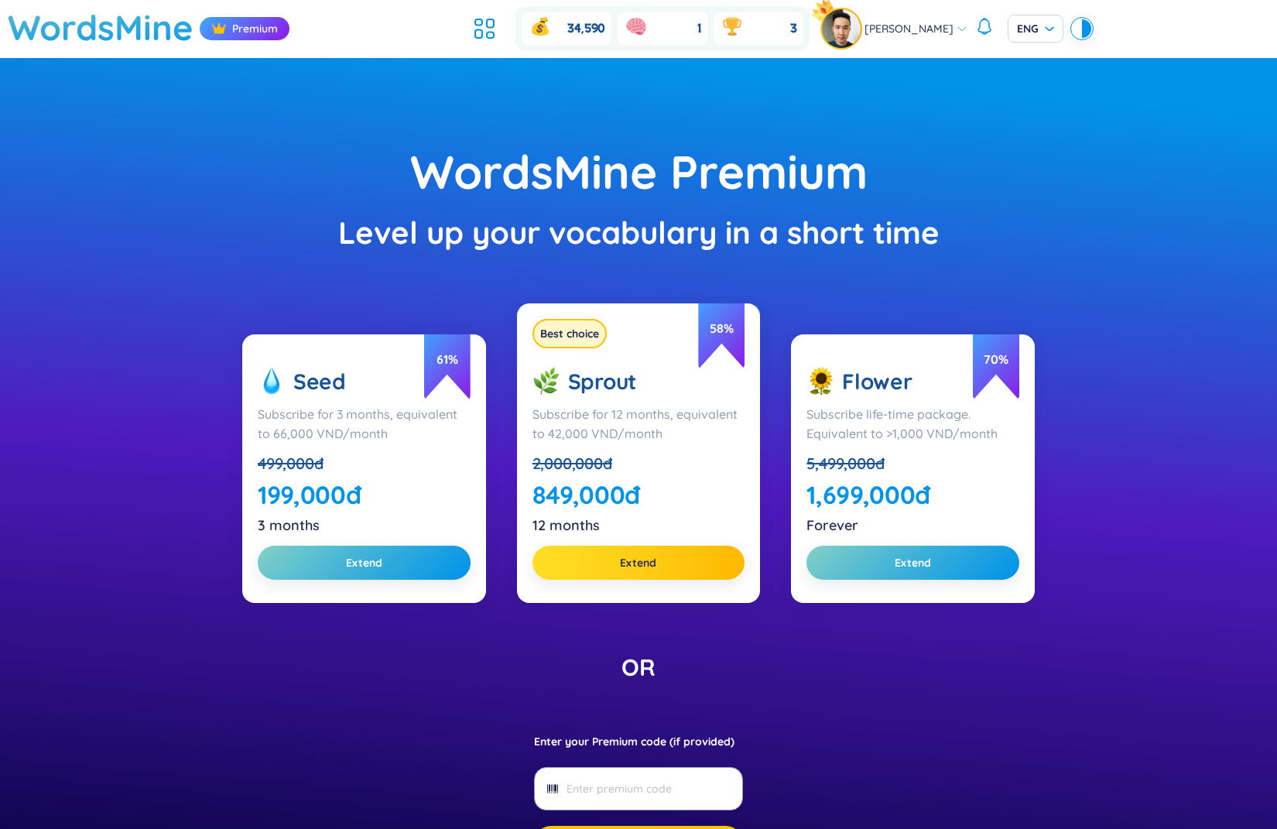
click at [623, 571] on span "Extend" at bounding box center [638, 562] width 36 height 15
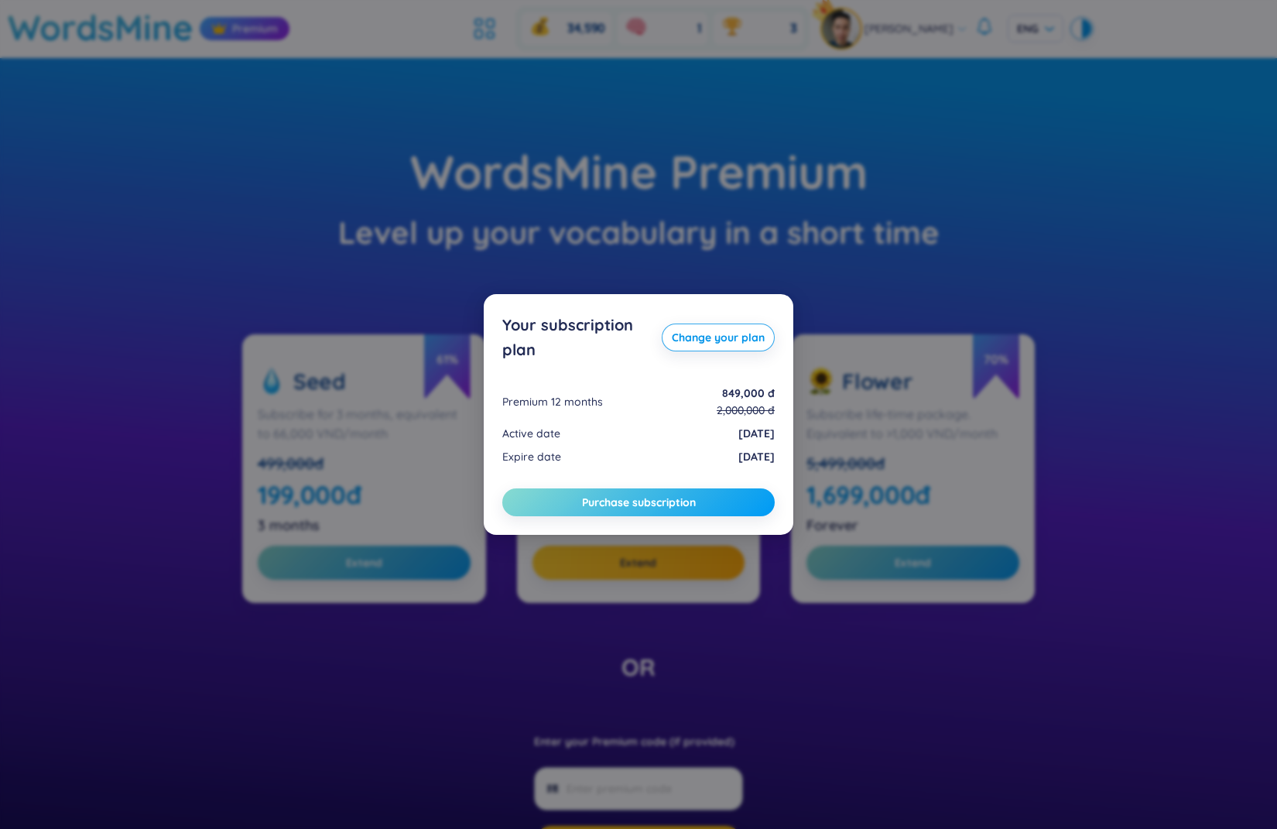
click at [656, 509] on span "Purchase subscription" at bounding box center [639, 502] width 114 height 15
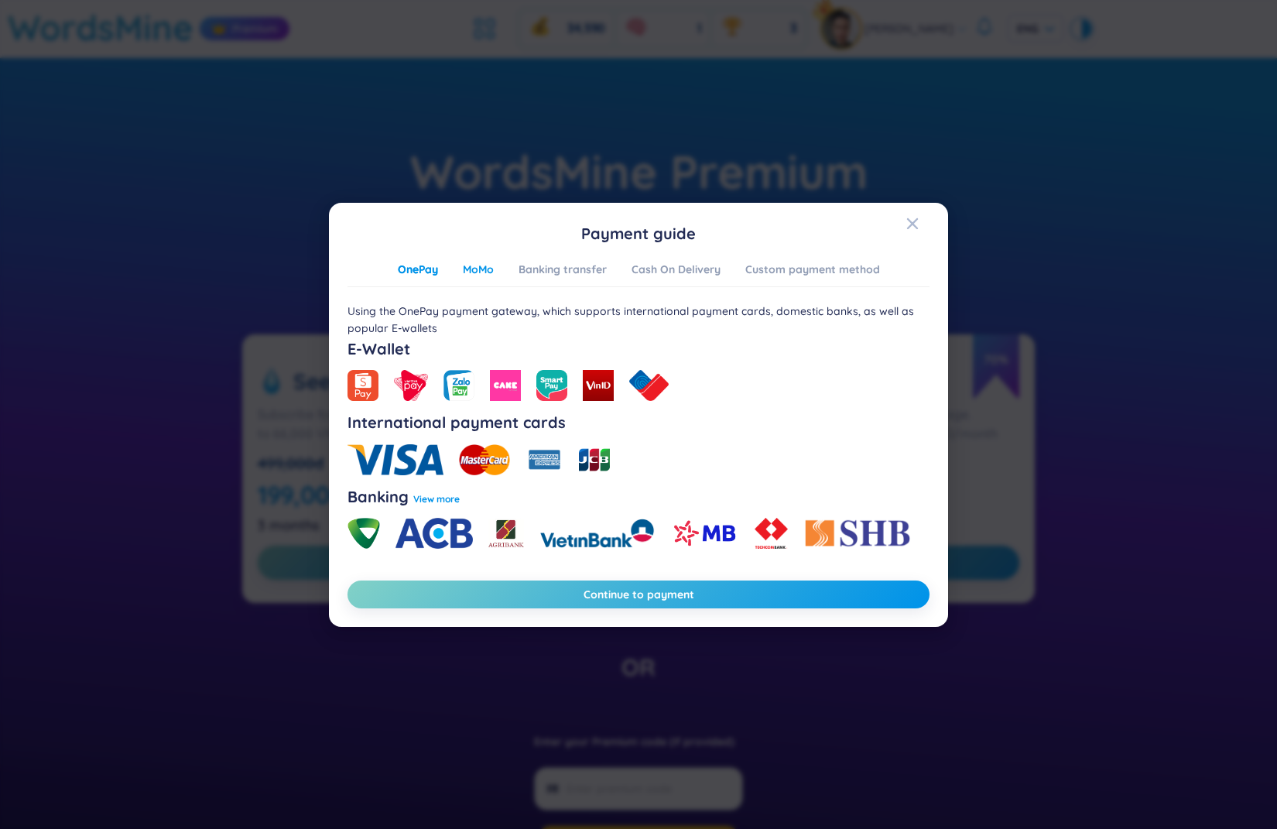
click at [484, 267] on div "MoMo" at bounding box center [478, 269] width 31 height 17
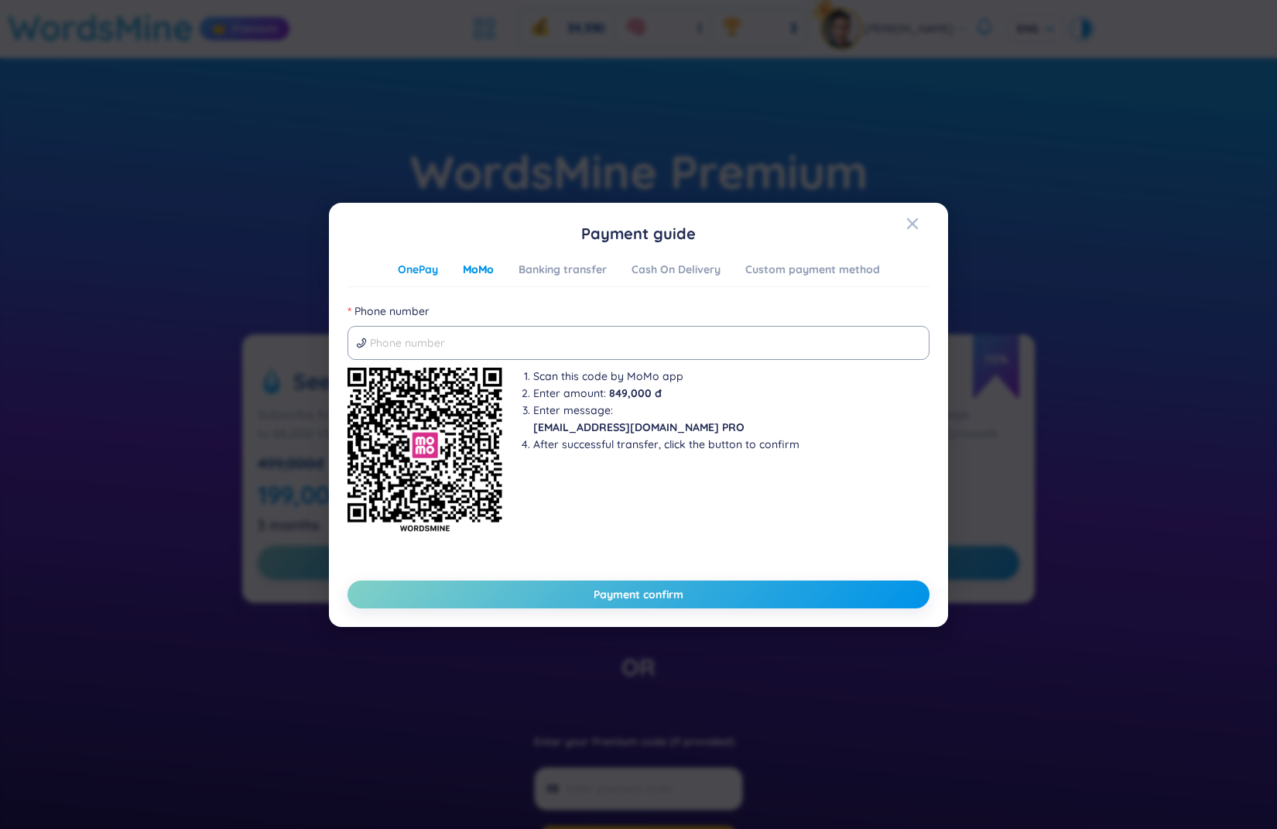
click at [413, 278] on div "OnePay" at bounding box center [418, 269] width 40 height 17
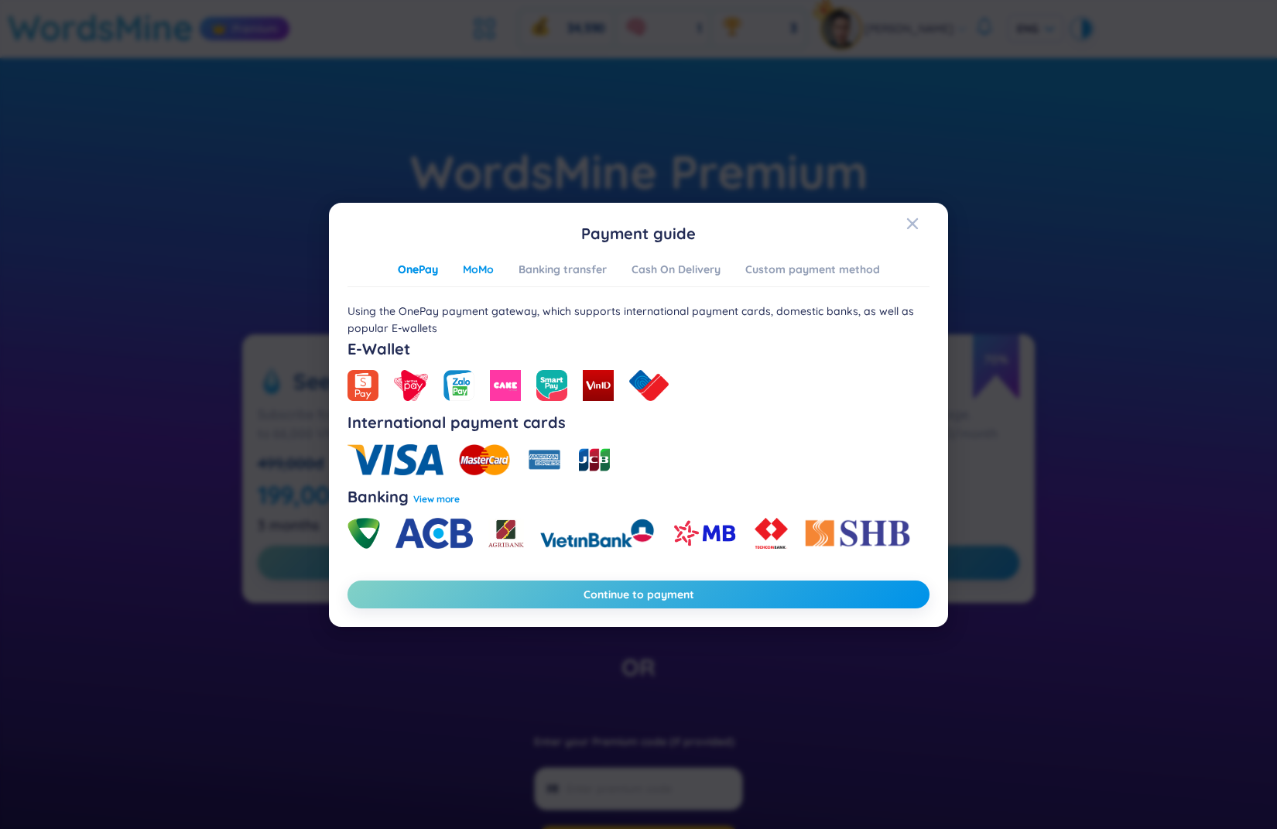
click at [486, 269] on div "MoMo" at bounding box center [478, 269] width 31 height 17
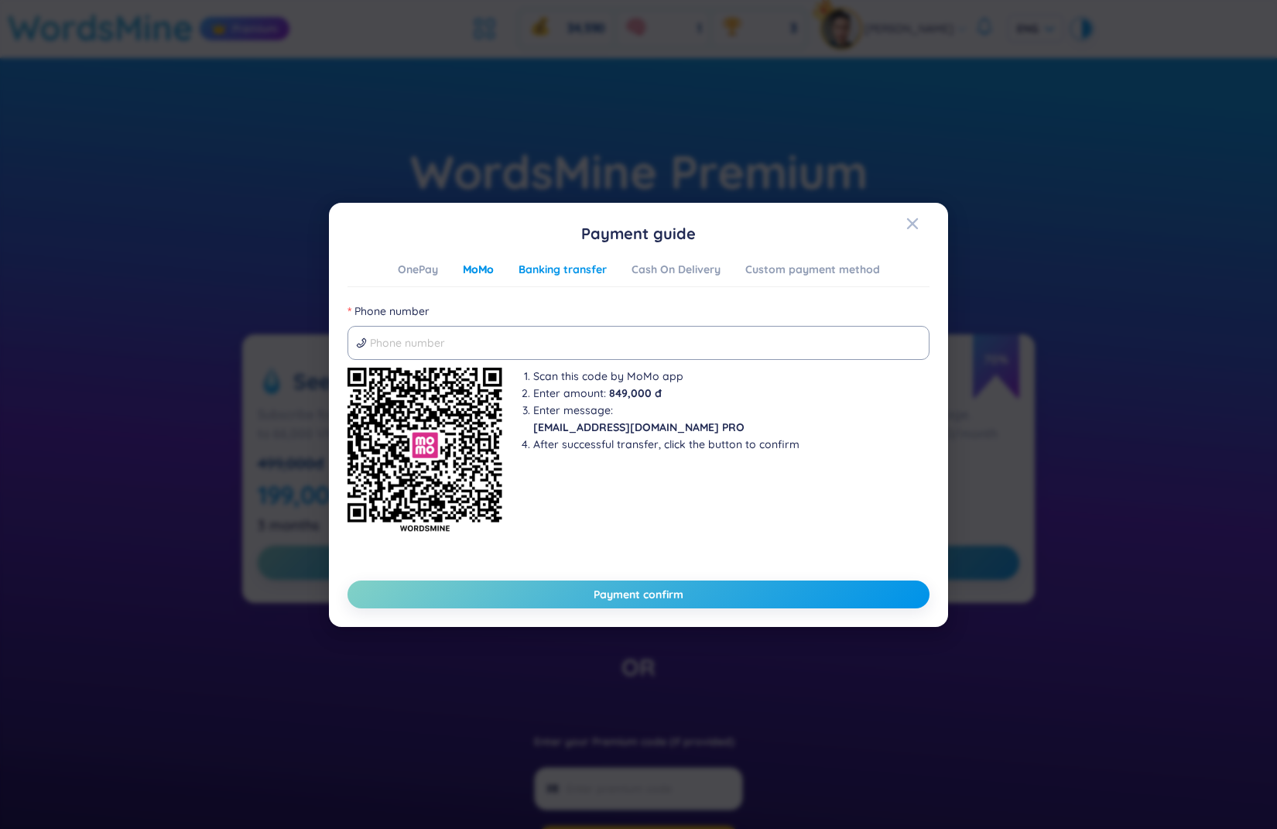
click at [543, 276] on div "Banking transfer" at bounding box center [563, 269] width 88 height 17
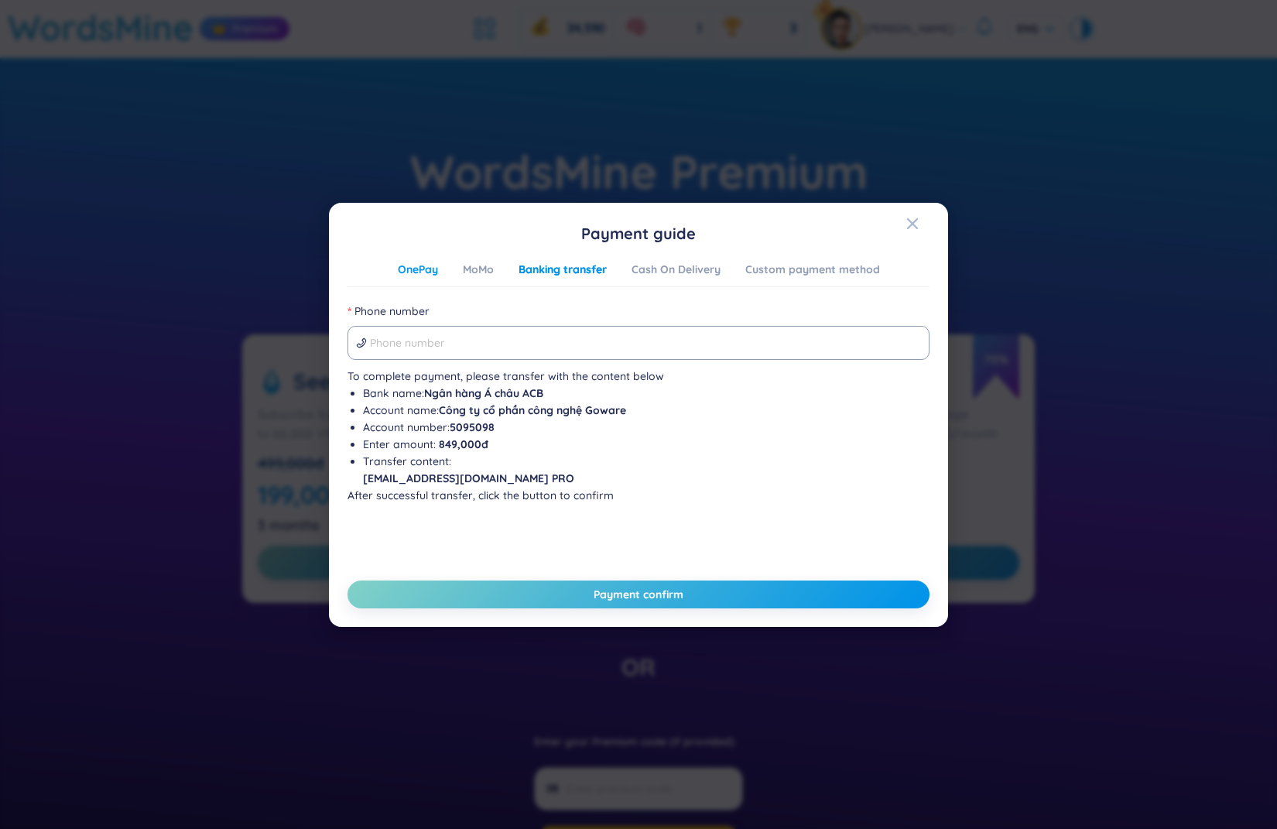
click at [406, 271] on div "OnePay" at bounding box center [418, 269] width 40 height 17
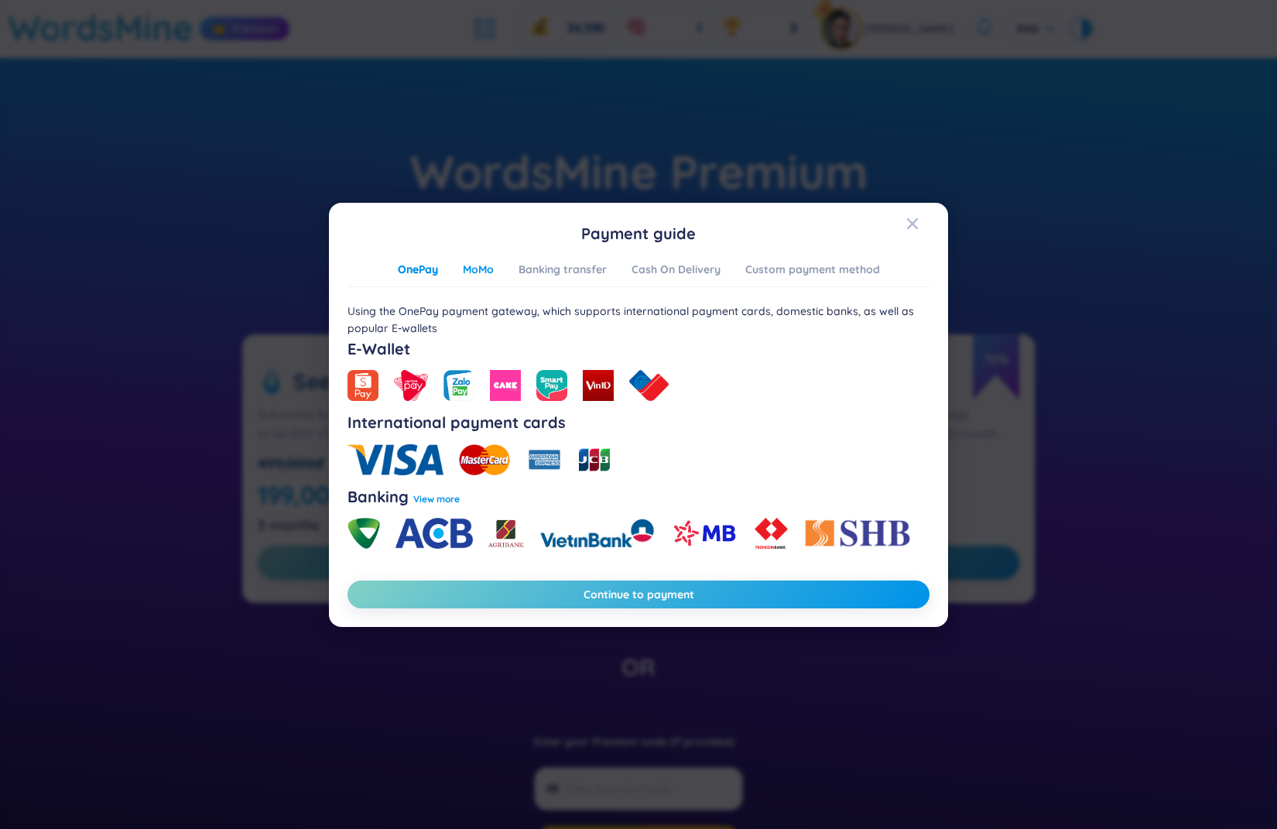
click at [483, 272] on div "MoMo" at bounding box center [478, 269] width 31 height 17
